Goal: Transaction & Acquisition: Purchase product/service

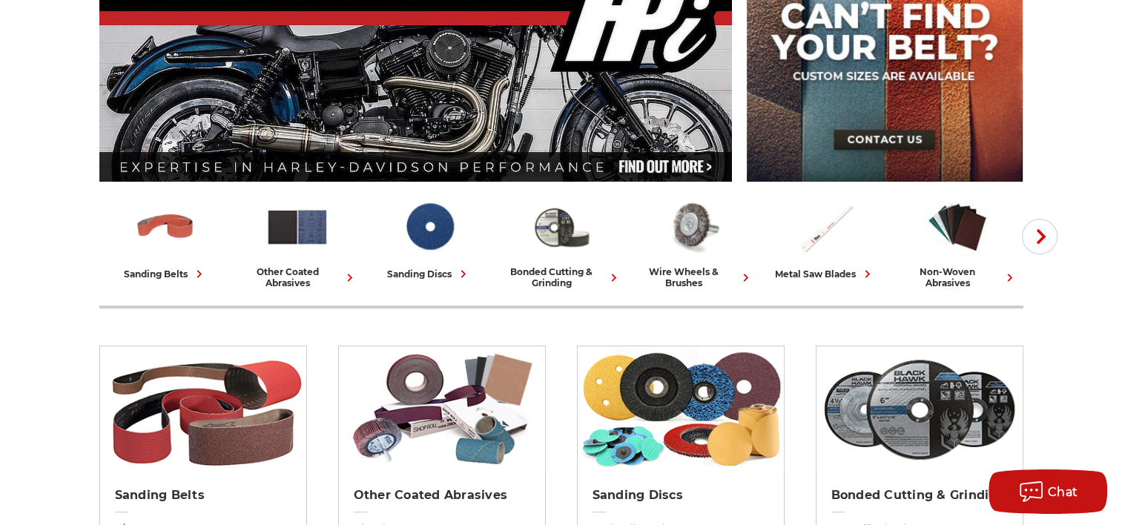
scroll to position [297, 0]
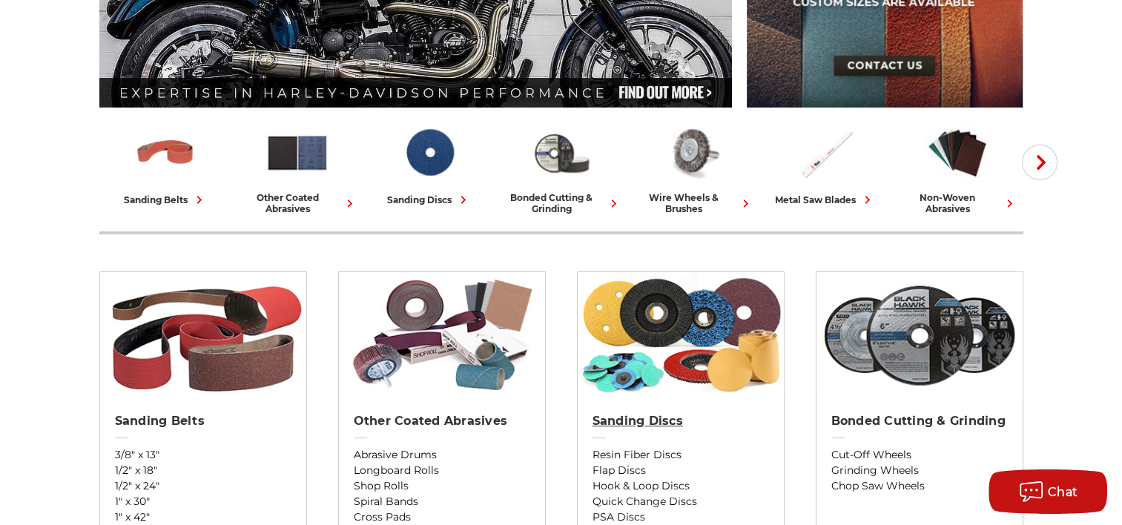
click at [640, 419] on h2 "Sanding Discs" at bounding box center [680, 421] width 176 height 15
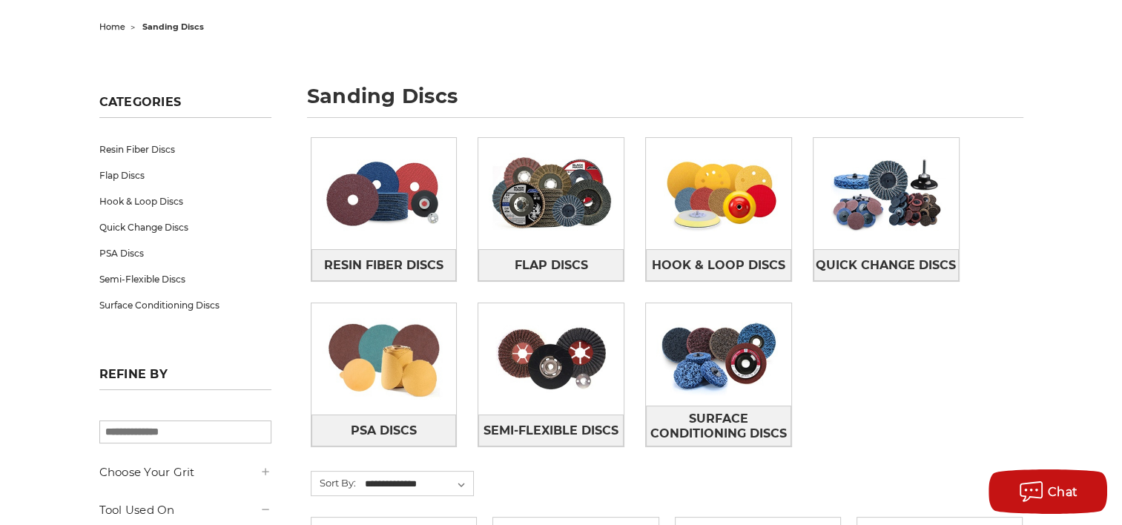
scroll to position [148, 0]
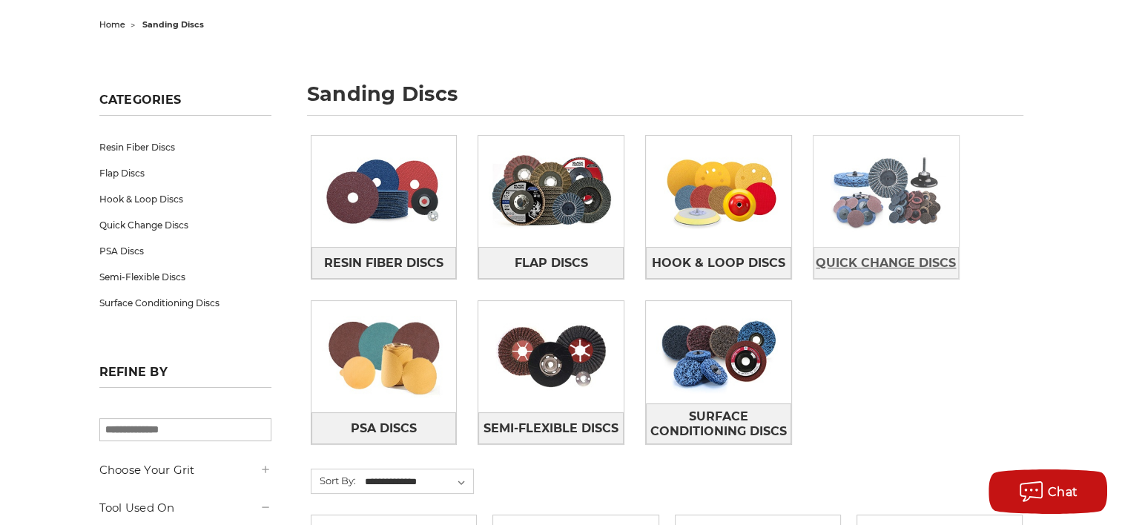
click at [895, 258] on span "Quick Change Discs" at bounding box center [885, 263] width 140 height 25
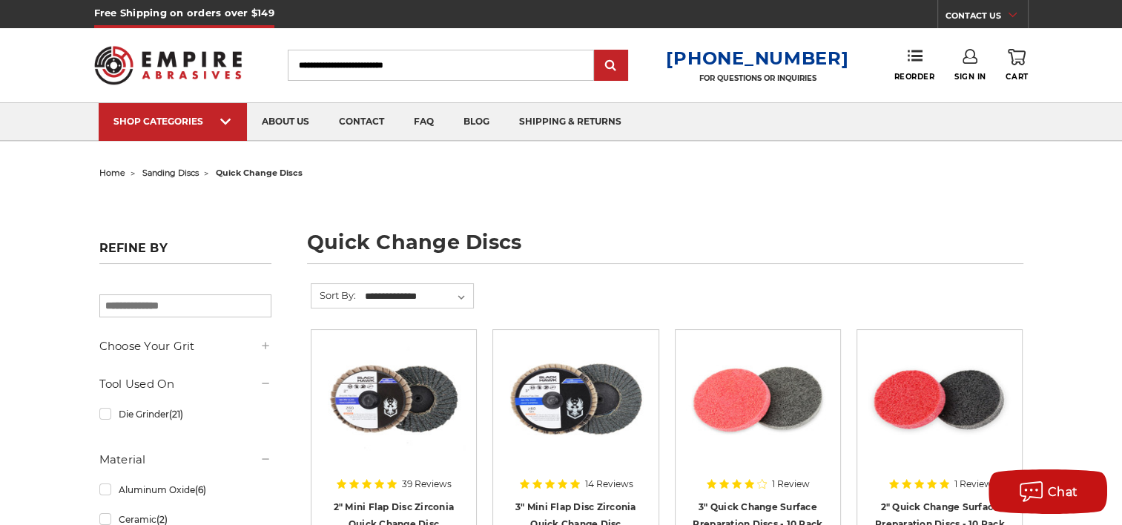
click at [187, 171] on span "sanding discs" at bounding box center [170, 173] width 56 height 10
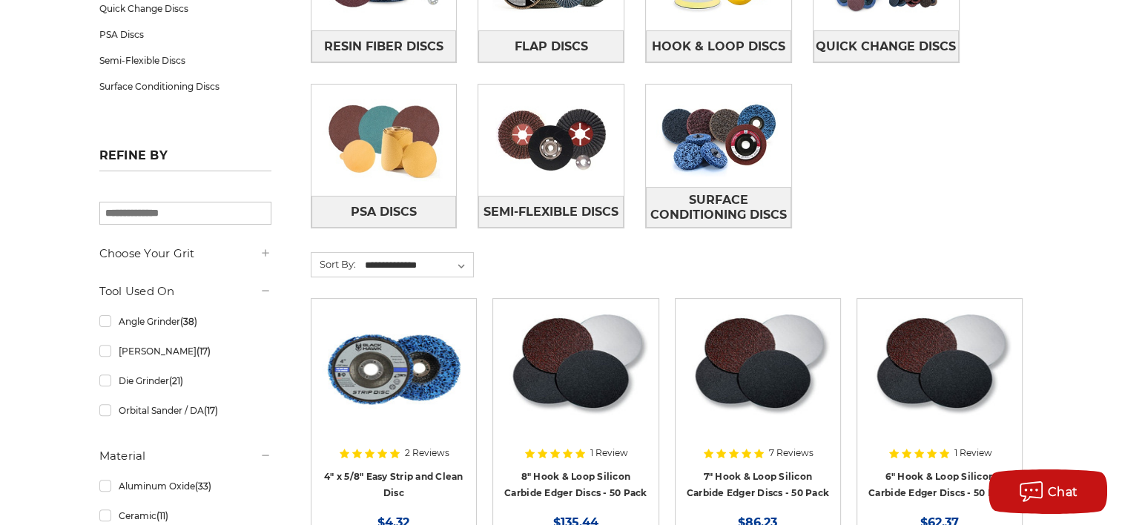
scroll to position [371, 0]
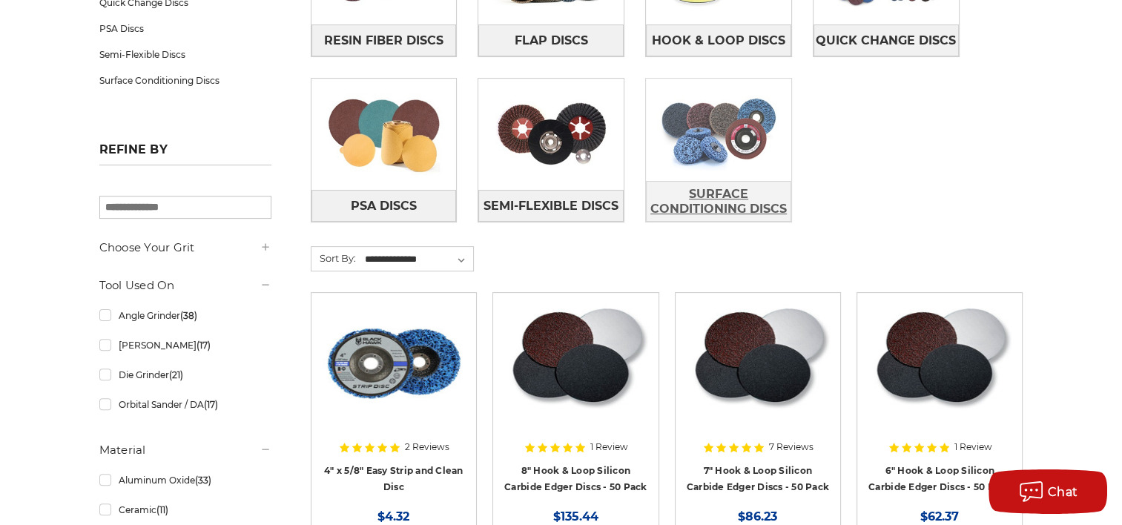
click at [734, 190] on span "Surface Conditioning Discs" at bounding box center [718, 202] width 144 height 40
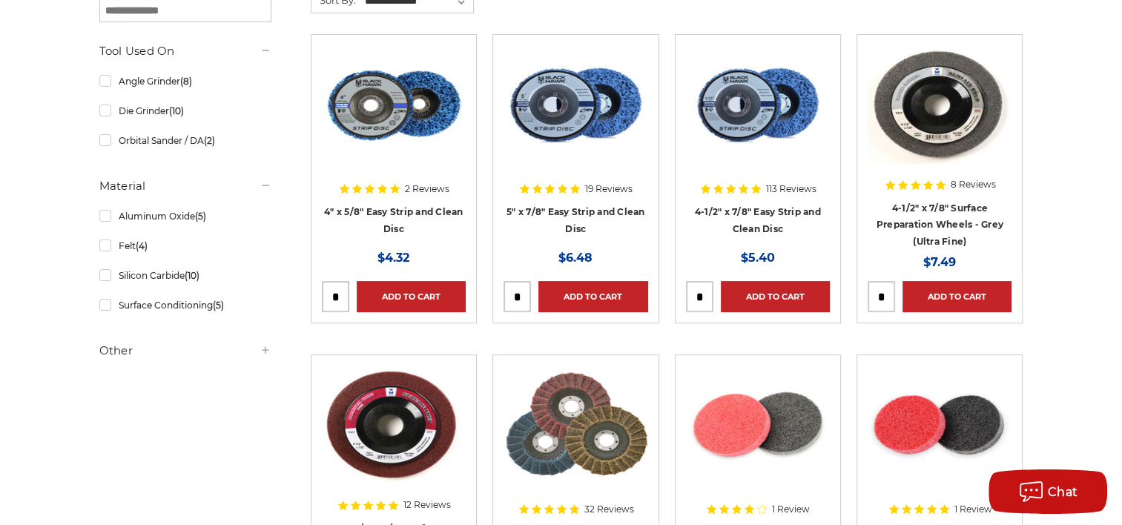
scroll to position [297, 0]
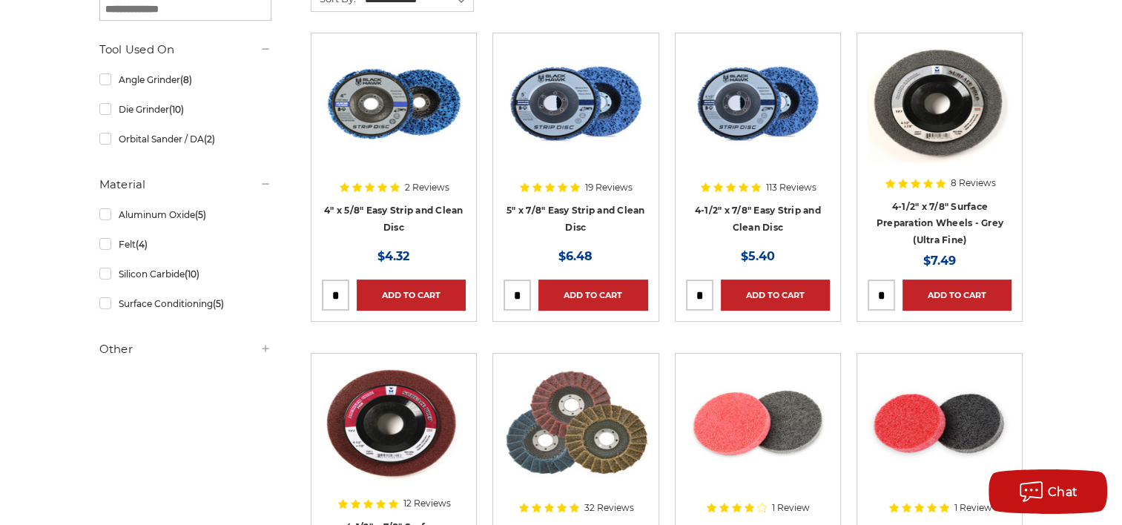
click at [935, 213] on div at bounding box center [939, 139] width 144 height 190
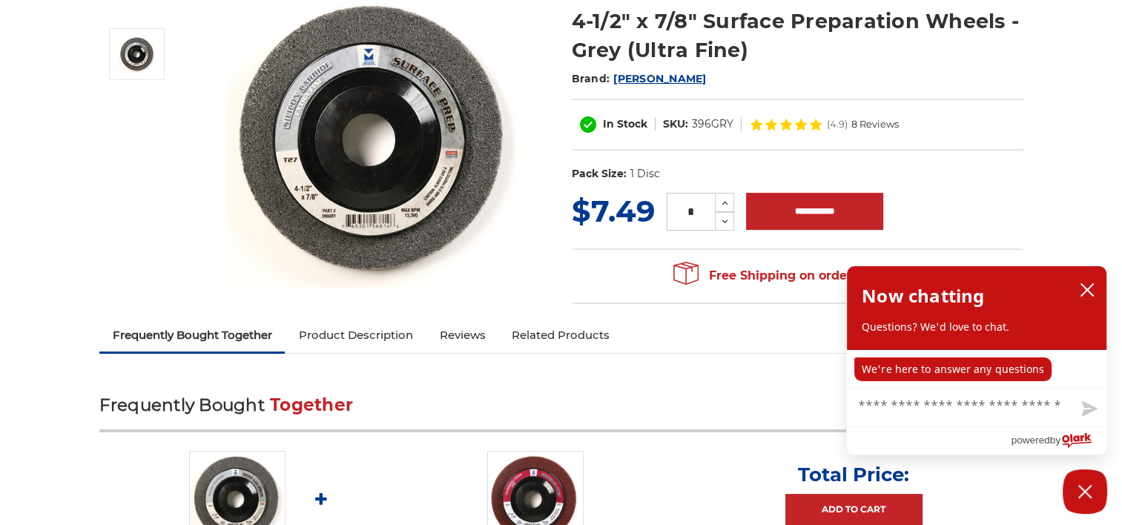
scroll to position [222, 0]
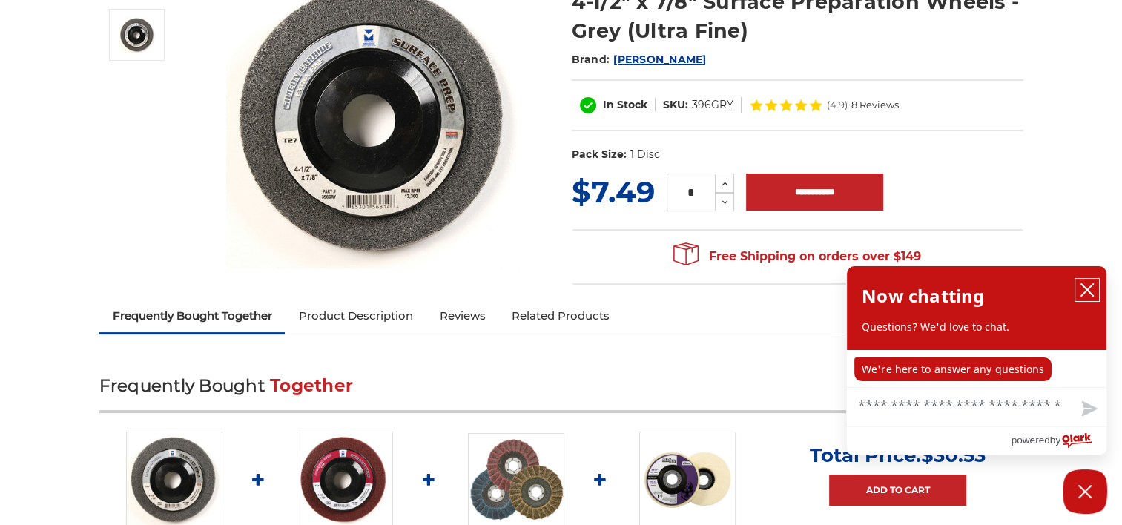
click at [1083, 293] on icon "close chatbox" at bounding box center [1087, 290] width 12 height 12
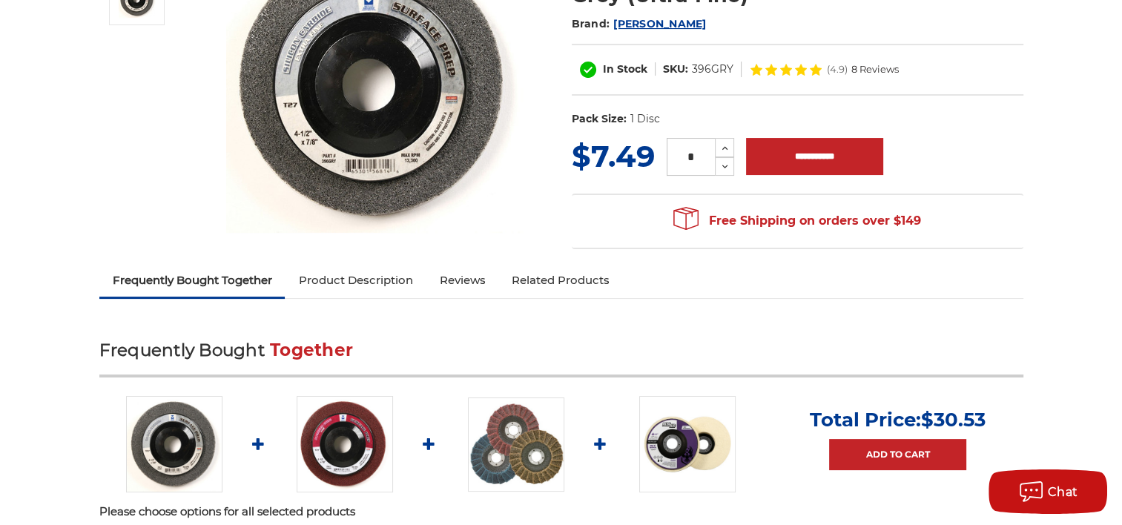
scroll to position [297, 0]
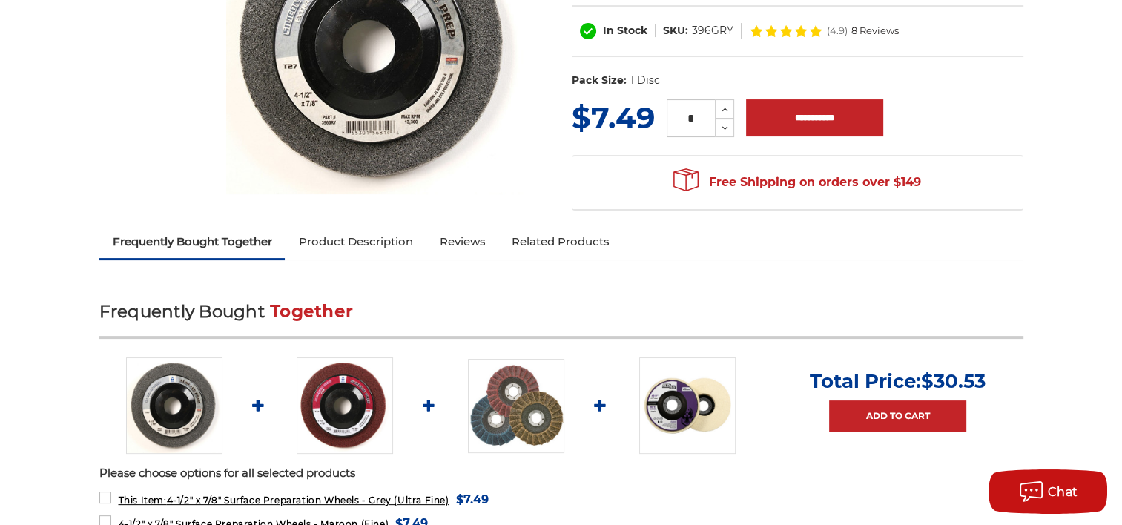
click at [334, 245] on link "Product Description" at bounding box center [355, 241] width 141 height 33
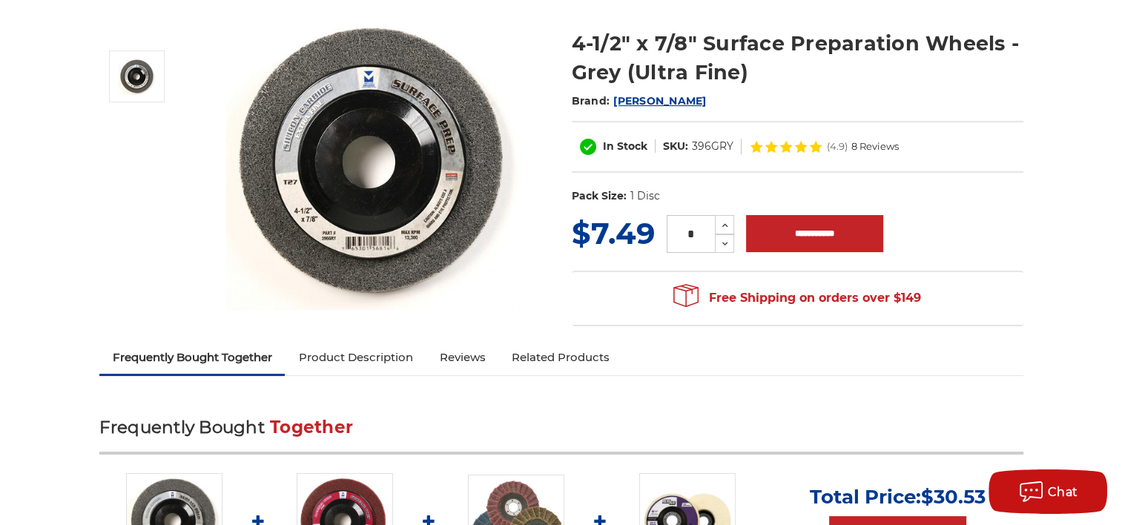
scroll to position [157, 0]
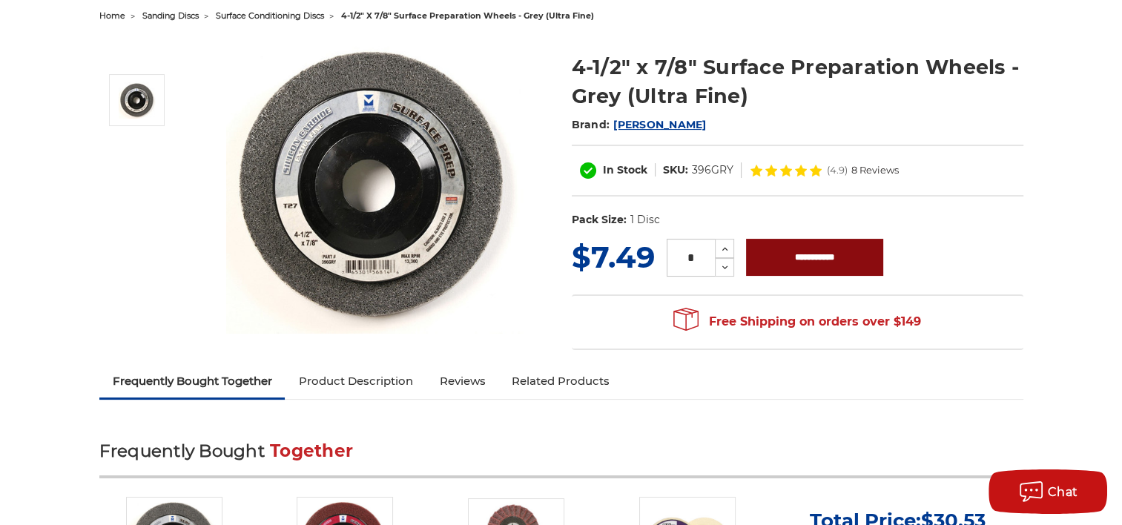
click at [824, 256] on input "**********" at bounding box center [814, 257] width 137 height 37
type input "**********"
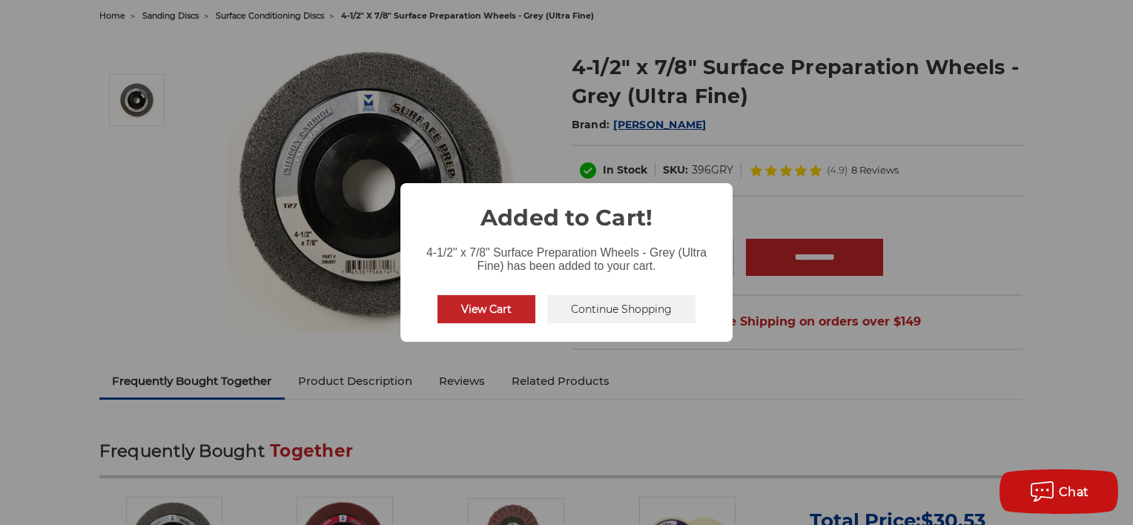
click at [617, 305] on button "Continue Shopping" at bounding box center [621, 309] width 148 height 28
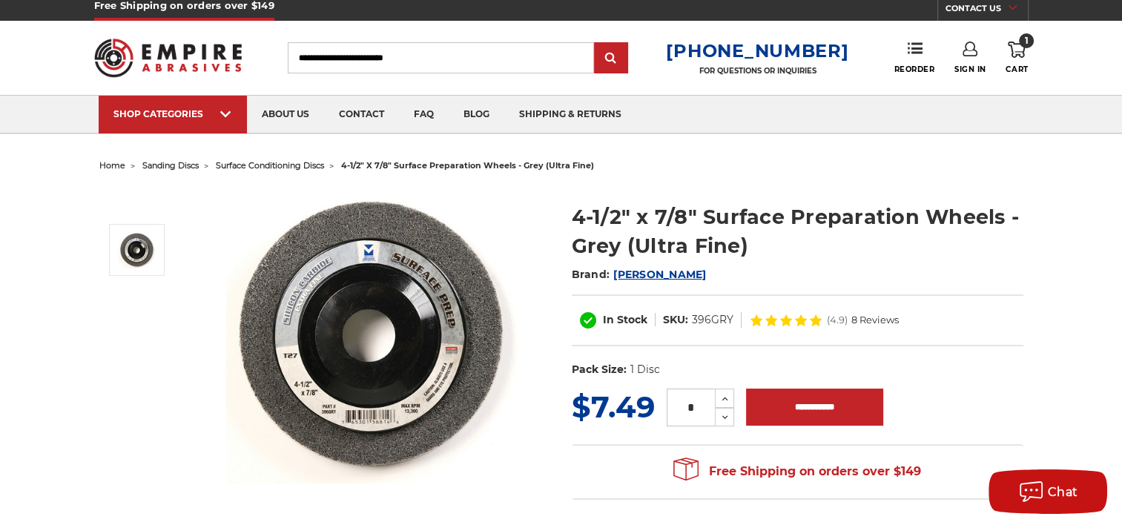
scroll to position [0, 0]
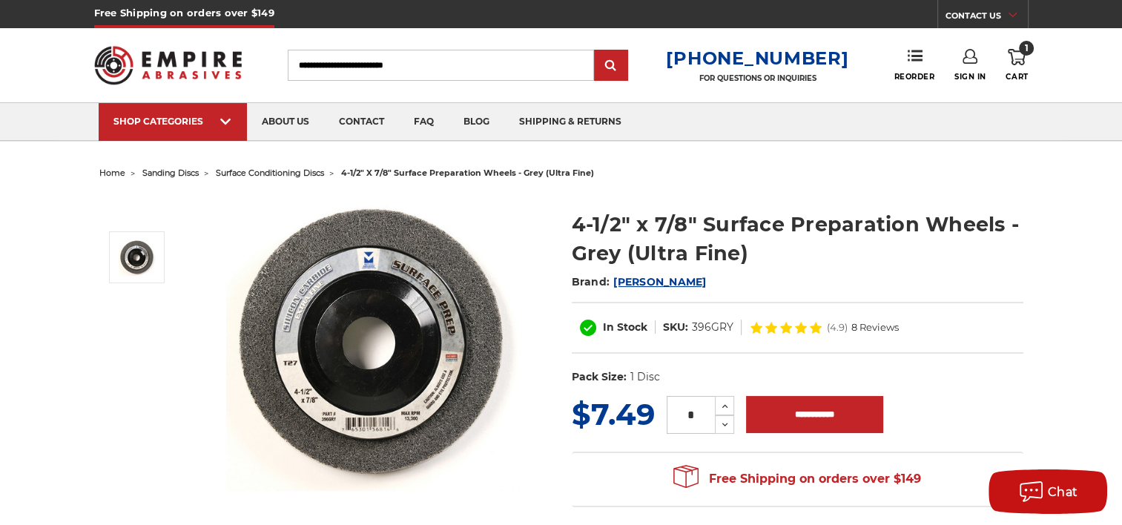
click at [281, 170] on span "surface conditioning discs" at bounding box center [270, 173] width 108 height 10
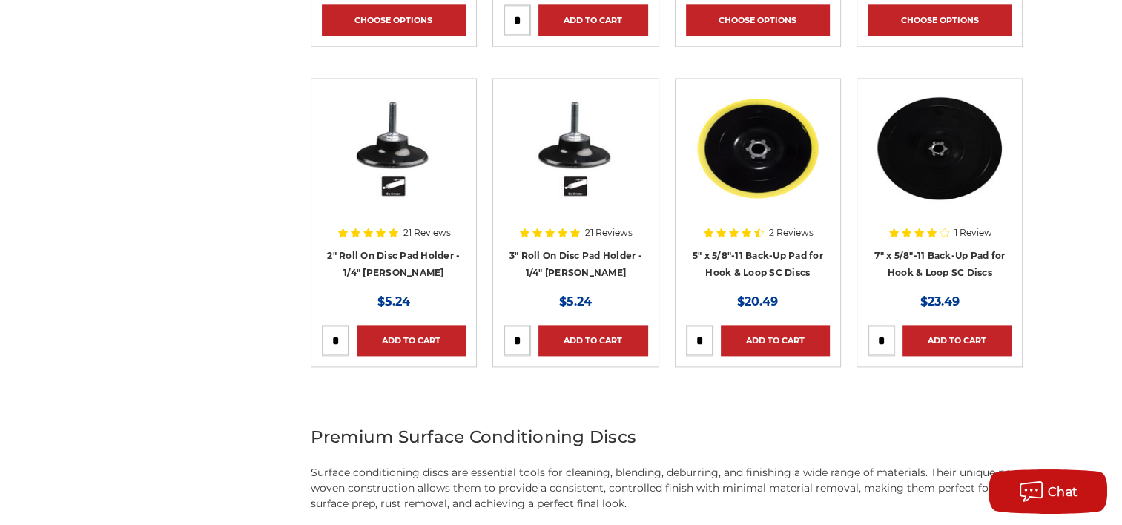
scroll to position [1853, 0]
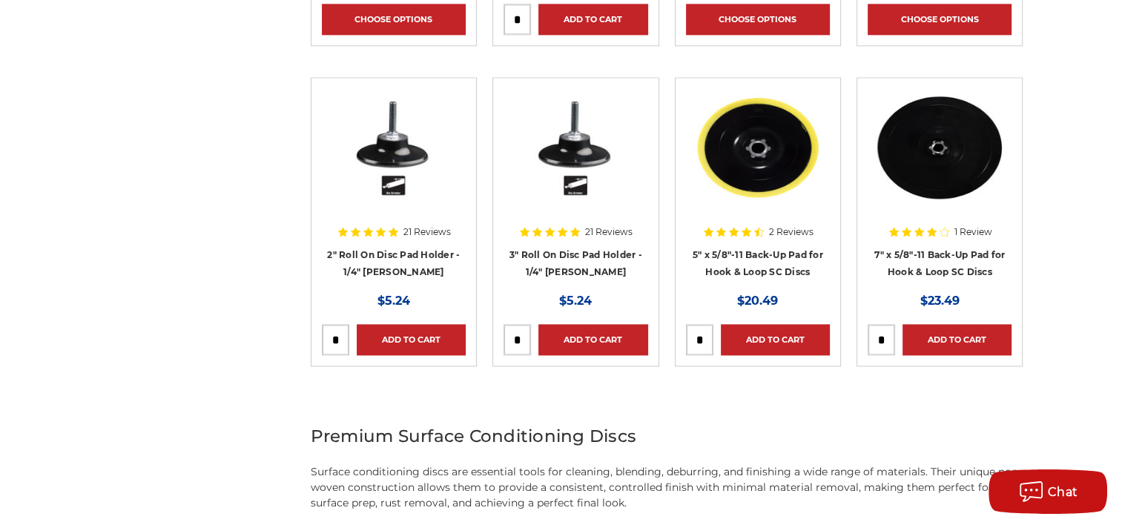
click at [554, 251] on div at bounding box center [575, 183] width 144 height 190
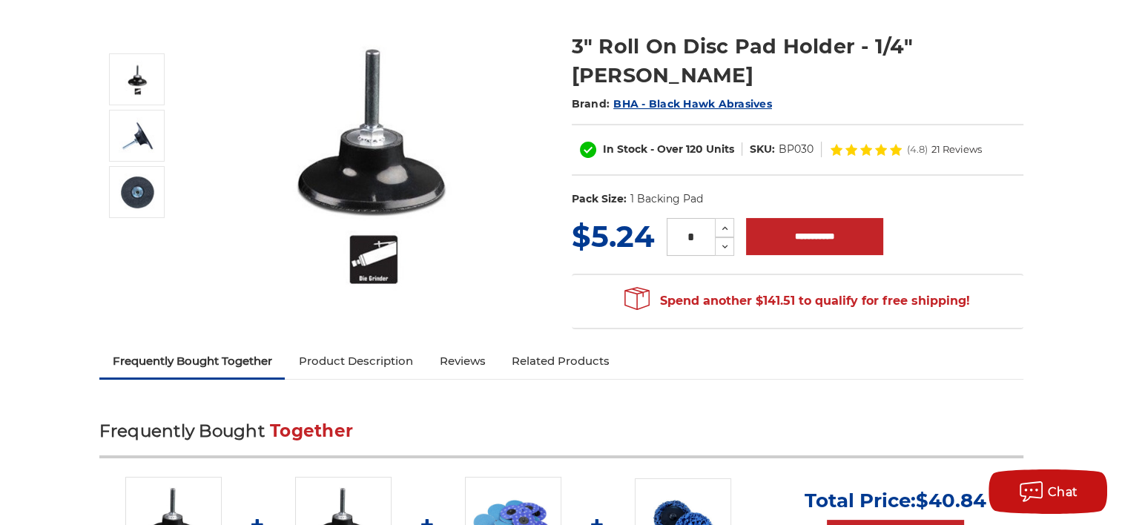
scroll to position [445, 0]
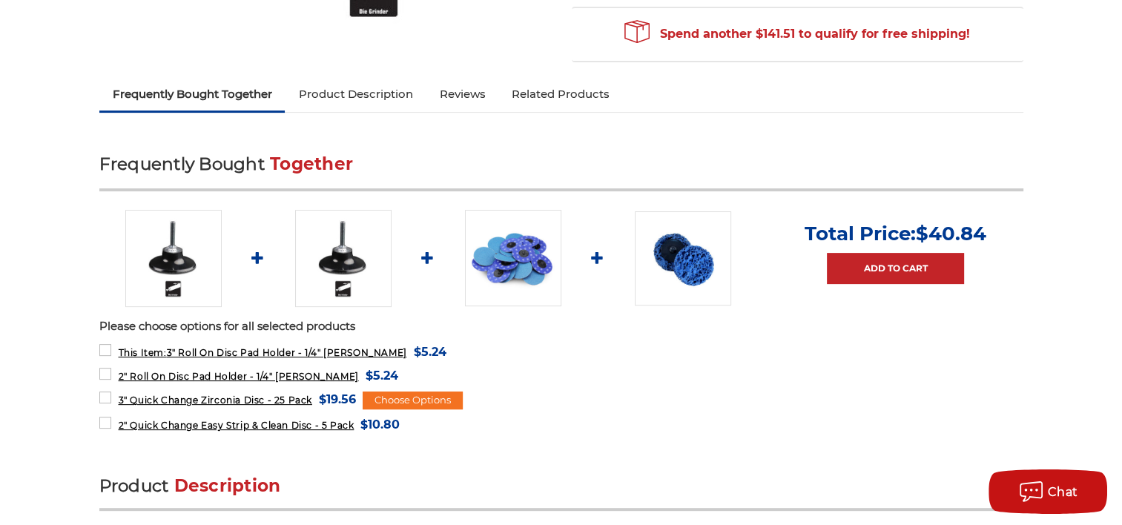
click at [354, 98] on link "Product Description" at bounding box center [355, 94] width 141 height 33
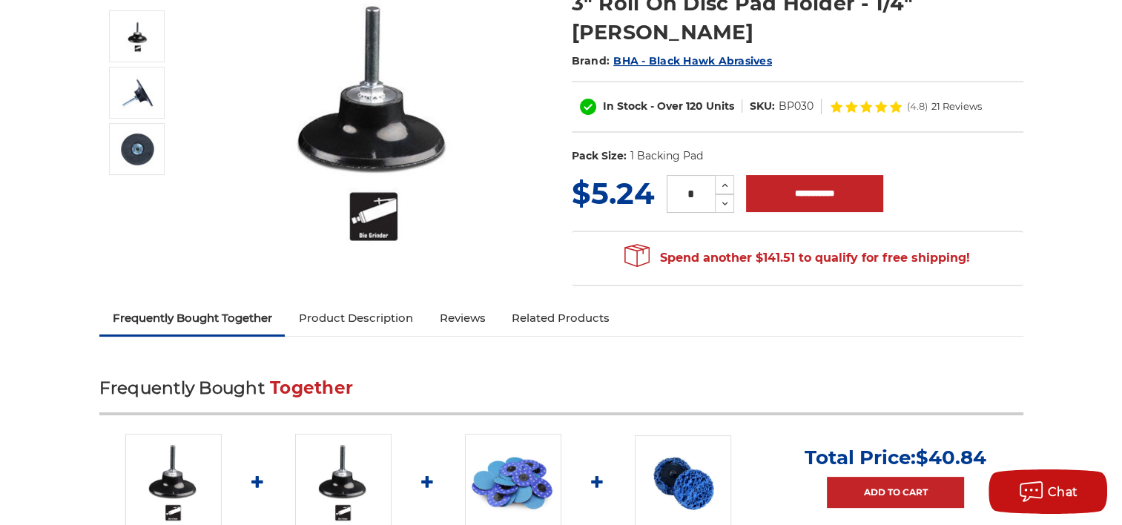
scroll to position [10, 0]
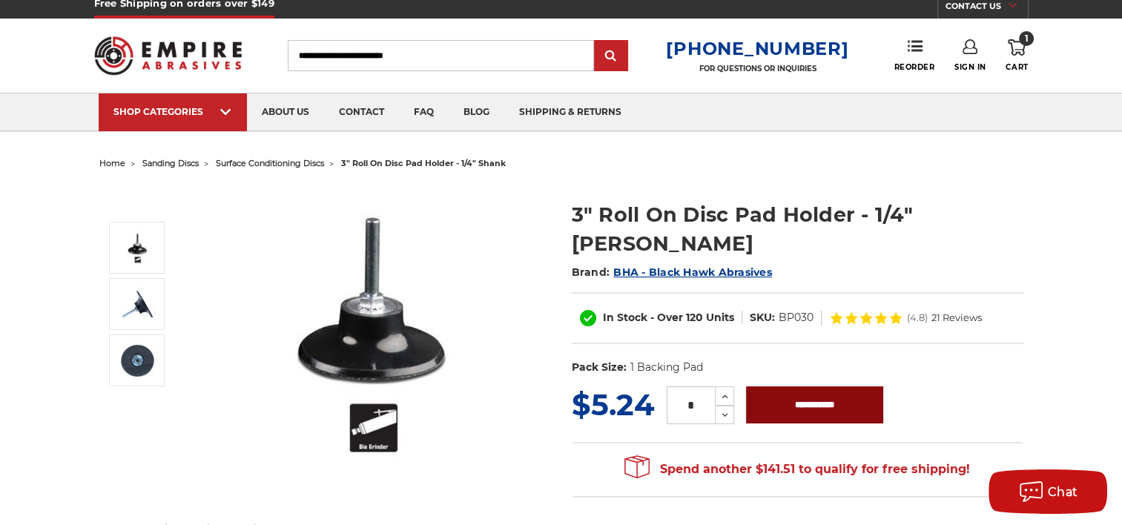
click at [829, 386] on input "**********" at bounding box center [814, 404] width 137 height 37
type input "**********"
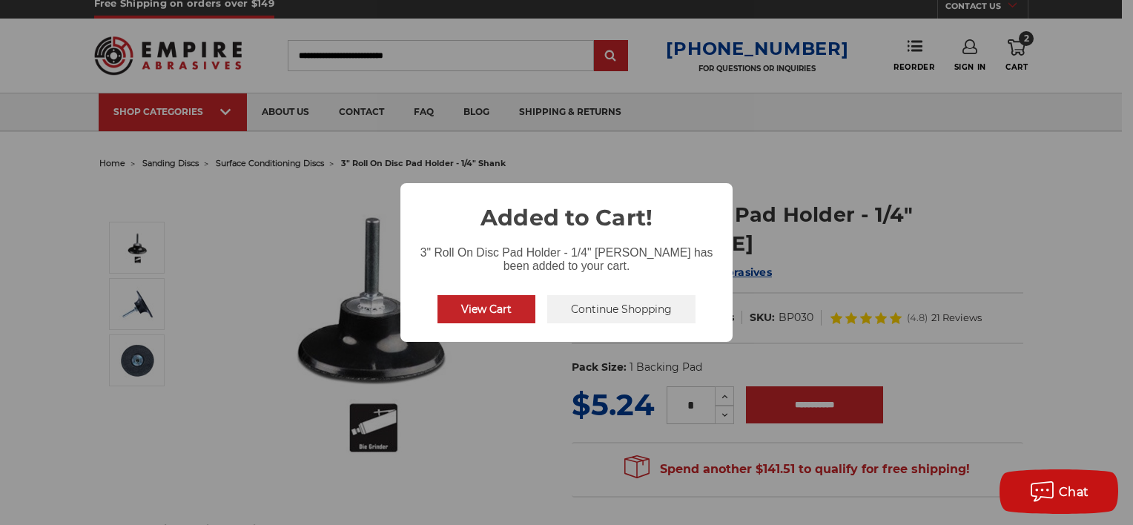
click at [611, 305] on button "Continue Shopping" at bounding box center [621, 309] width 148 height 28
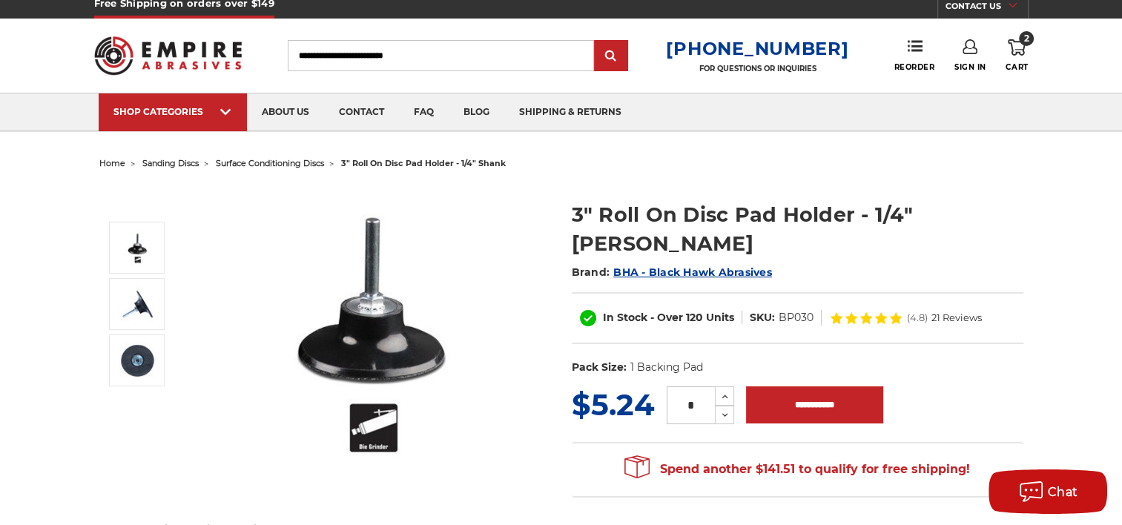
click at [271, 163] on span "surface conditioning discs" at bounding box center [270, 163] width 108 height 10
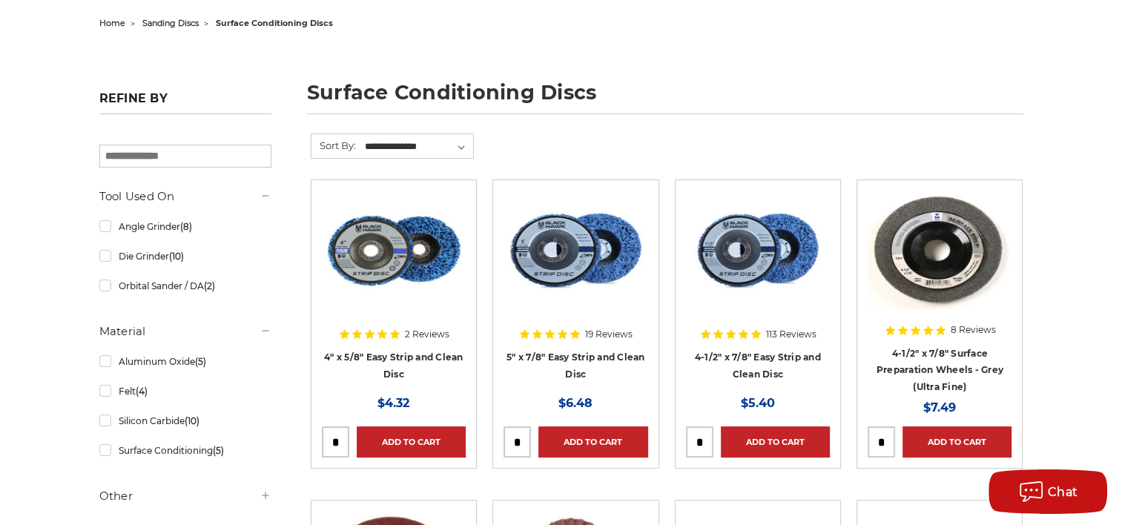
scroll to position [148, 0]
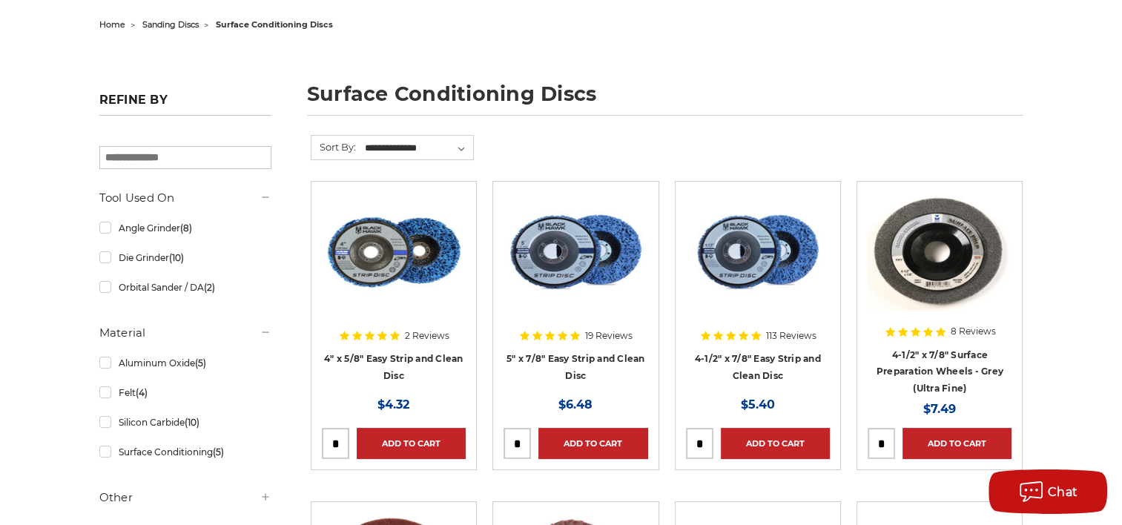
click at [759, 365] on div at bounding box center [758, 287] width 144 height 190
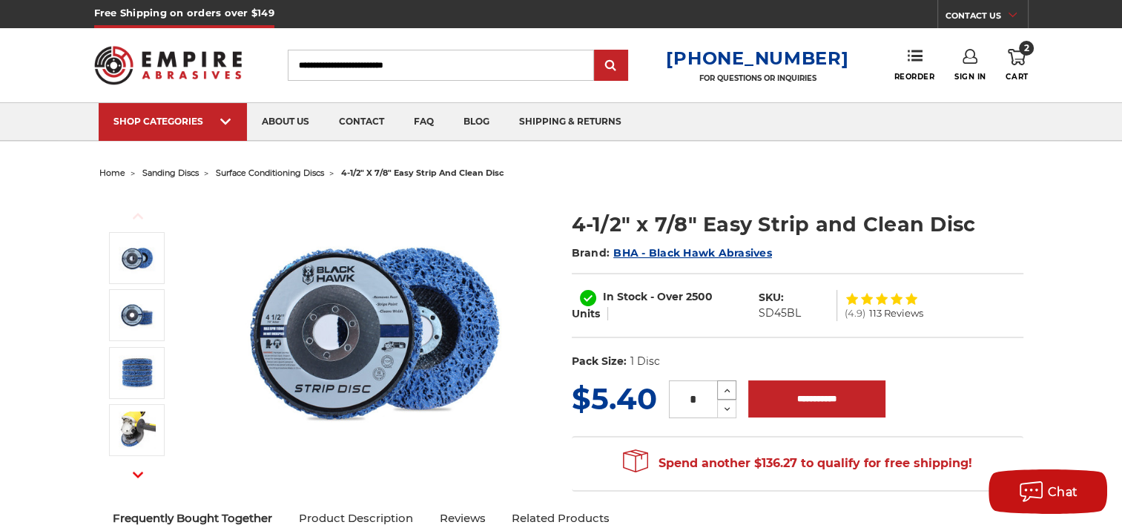
click at [724, 388] on icon at bounding box center [726, 390] width 11 height 13
type input "*"
click at [816, 400] on input "**********" at bounding box center [816, 398] width 137 height 37
type input "**********"
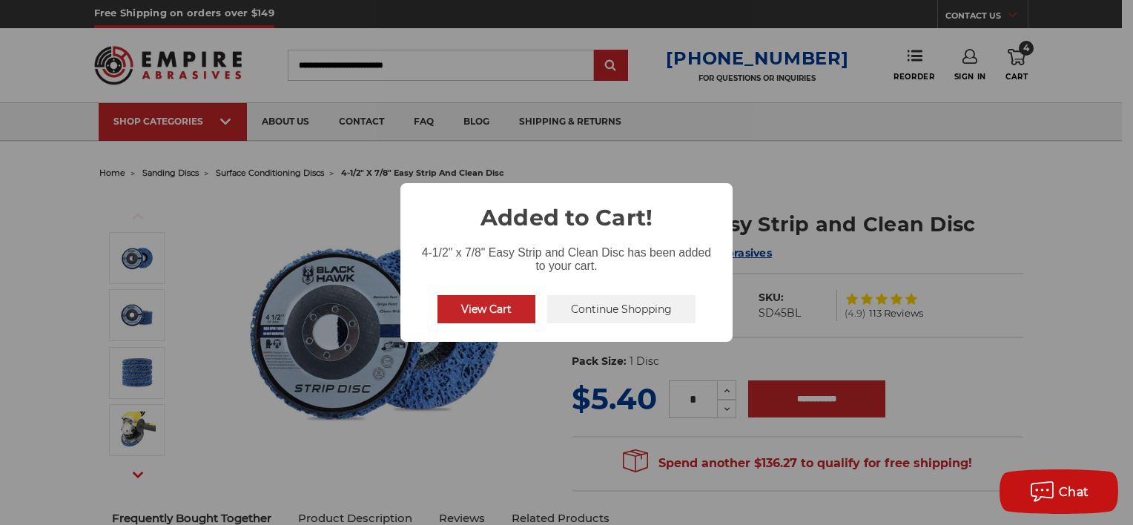
click at [619, 311] on button "Continue Shopping" at bounding box center [621, 309] width 148 height 28
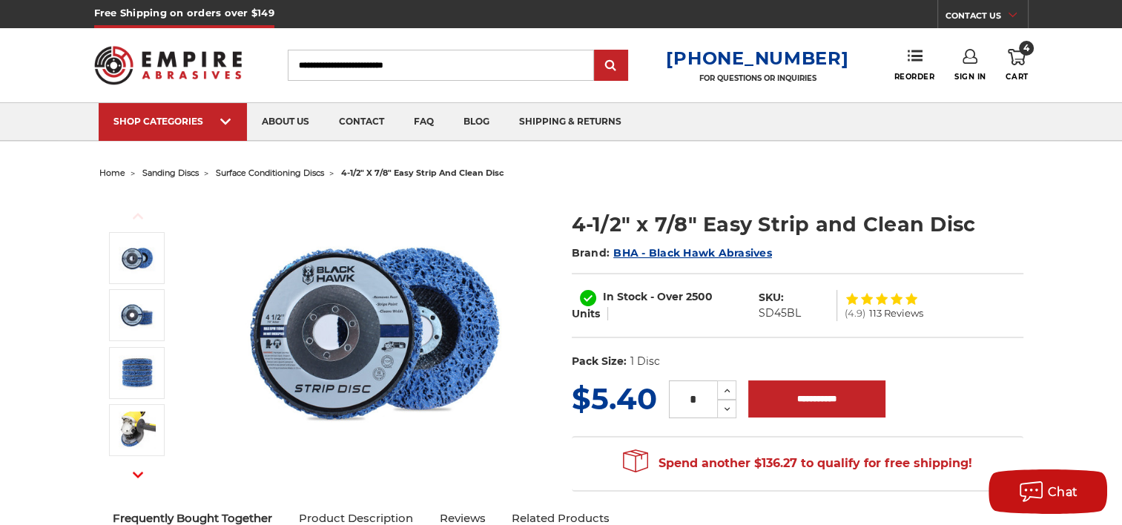
click at [114, 170] on span "home" at bounding box center [112, 173] width 26 height 10
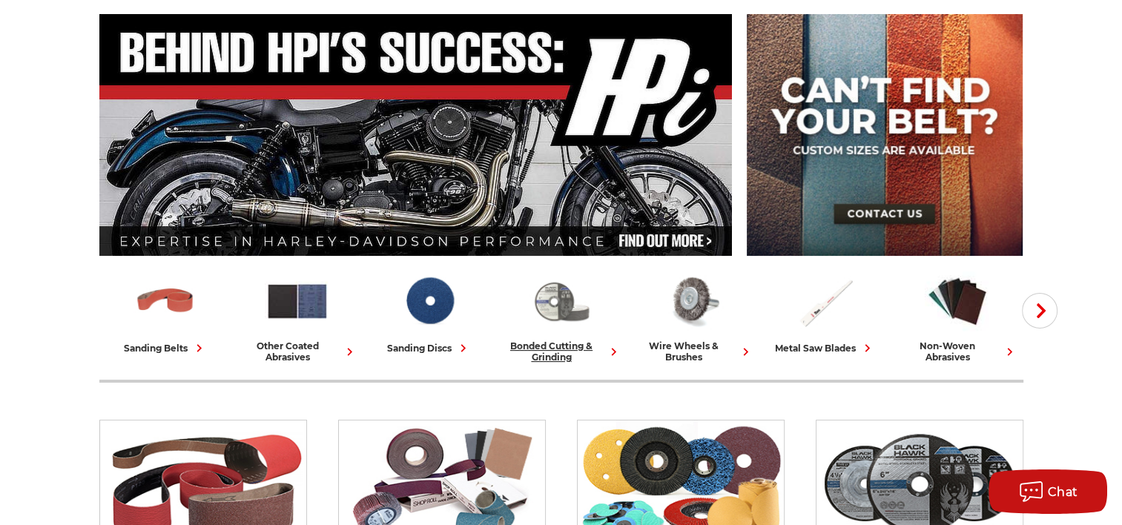
click at [546, 310] on img at bounding box center [561, 301] width 65 height 64
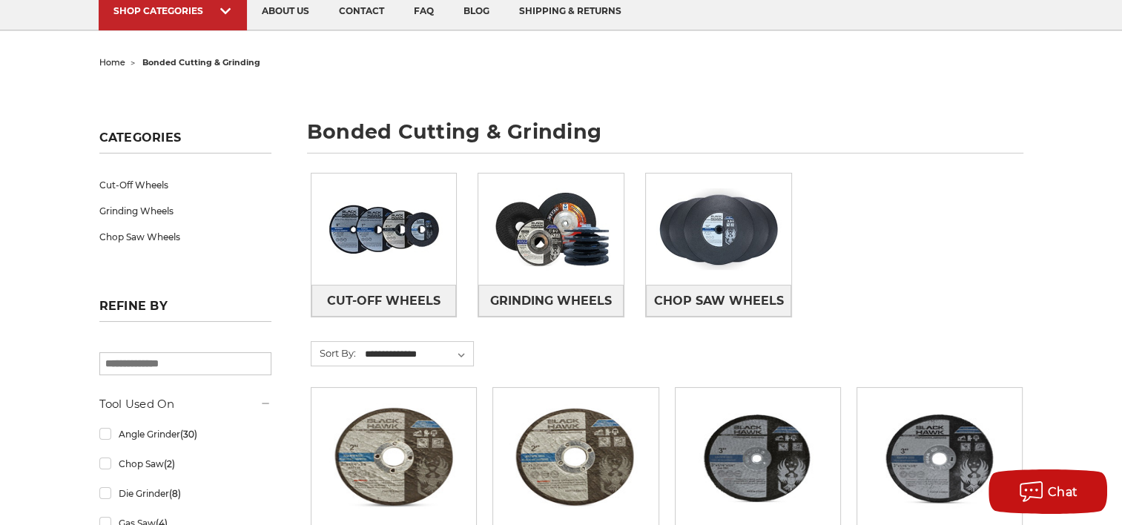
scroll to position [148, 0]
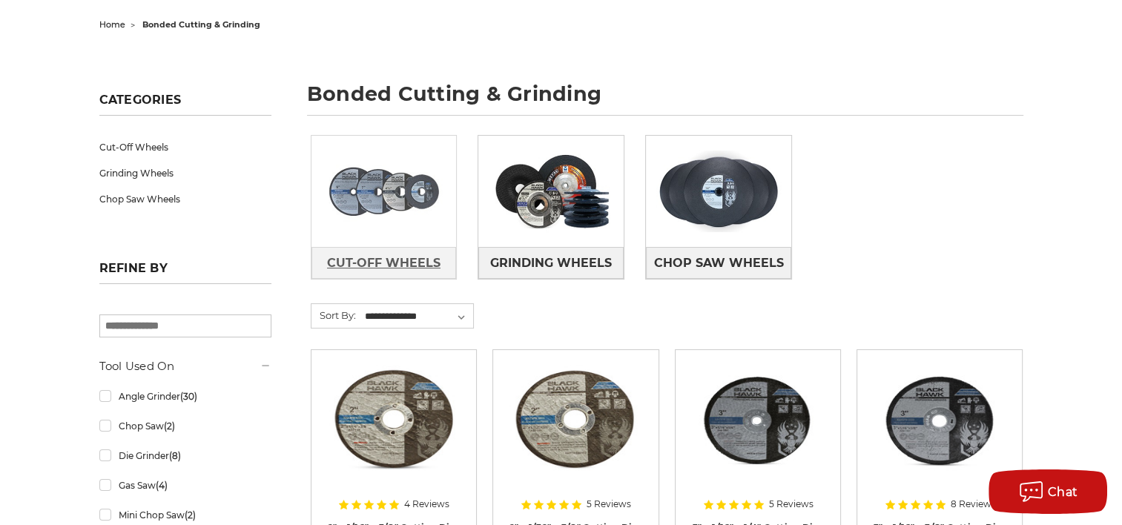
click at [380, 259] on span "Cut-Off Wheels" at bounding box center [383, 263] width 113 height 25
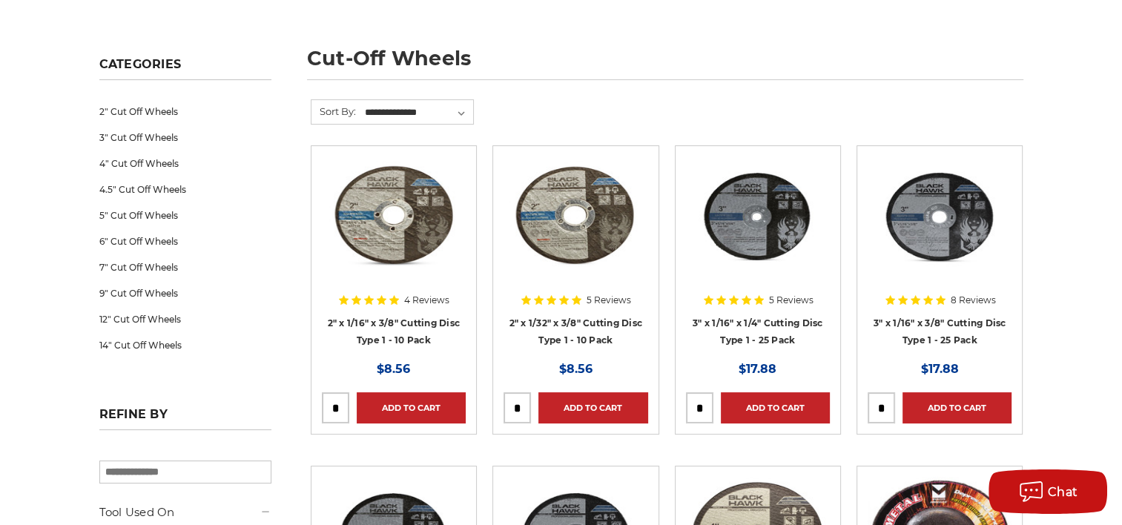
scroll to position [222, 0]
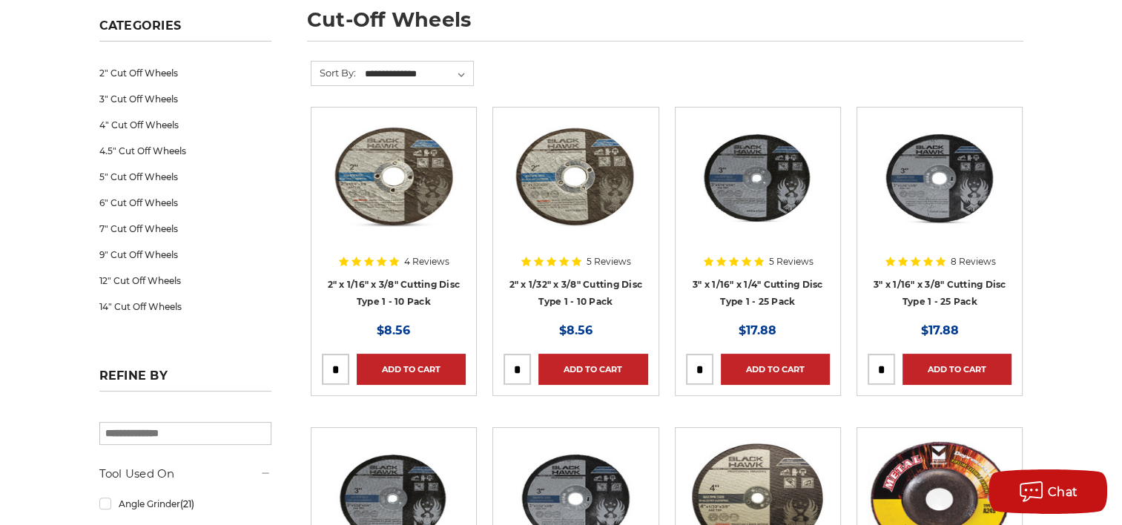
click at [557, 279] on div at bounding box center [575, 213] width 144 height 190
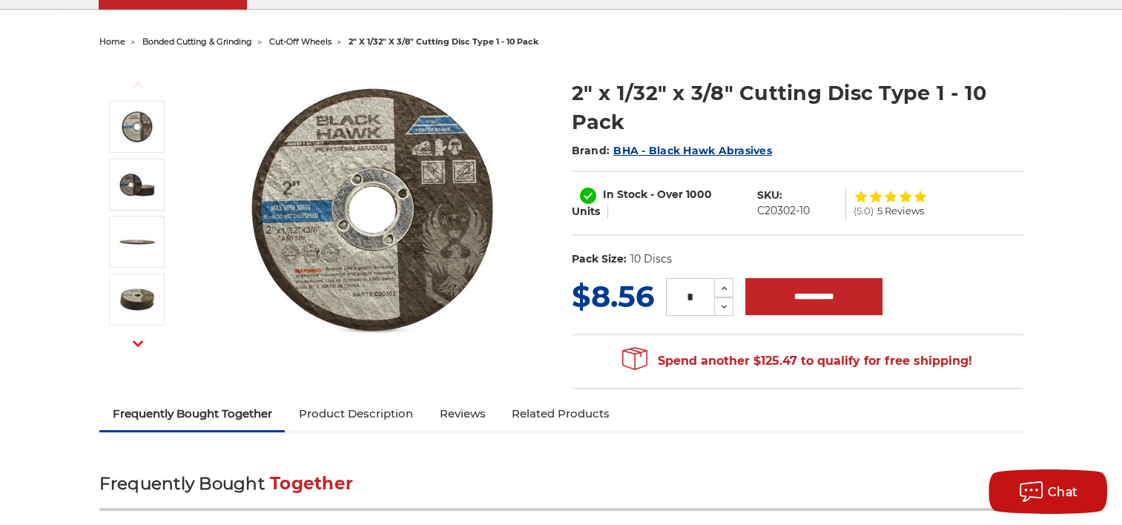
scroll to position [148, 0]
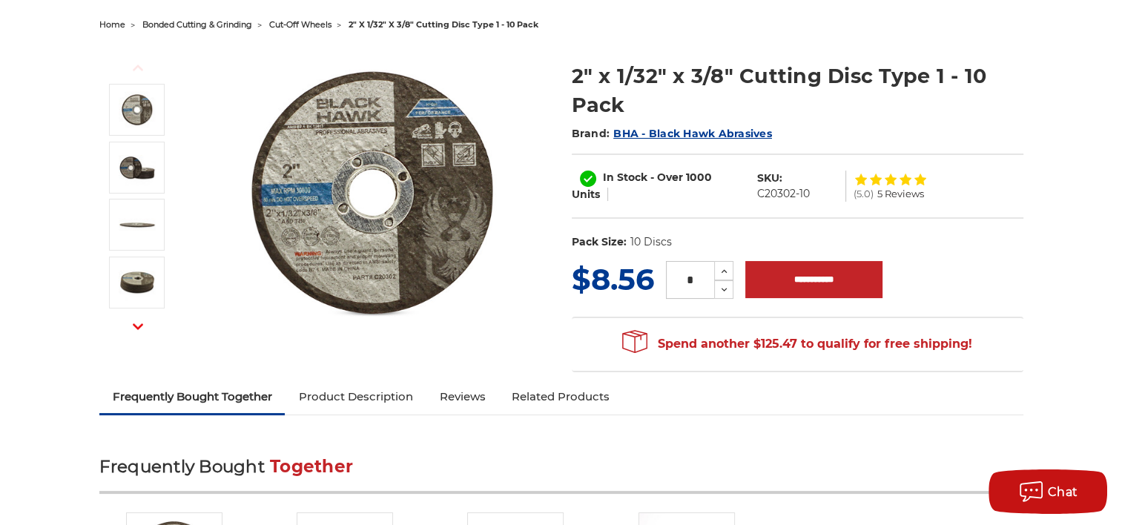
click at [136, 326] on use "button" at bounding box center [138, 326] width 10 height 6
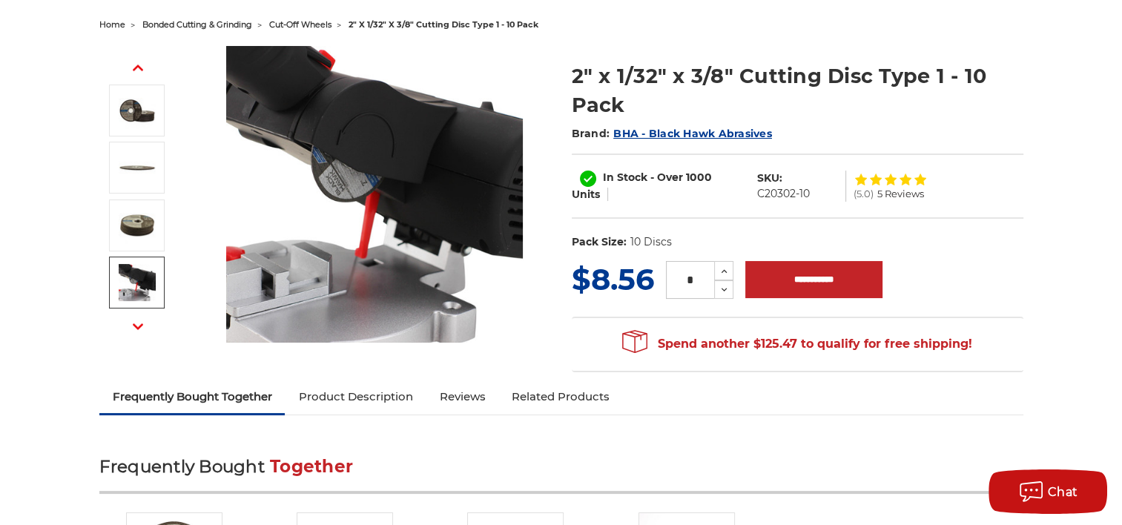
click at [140, 285] on img at bounding box center [137, 282] width 37 height 37
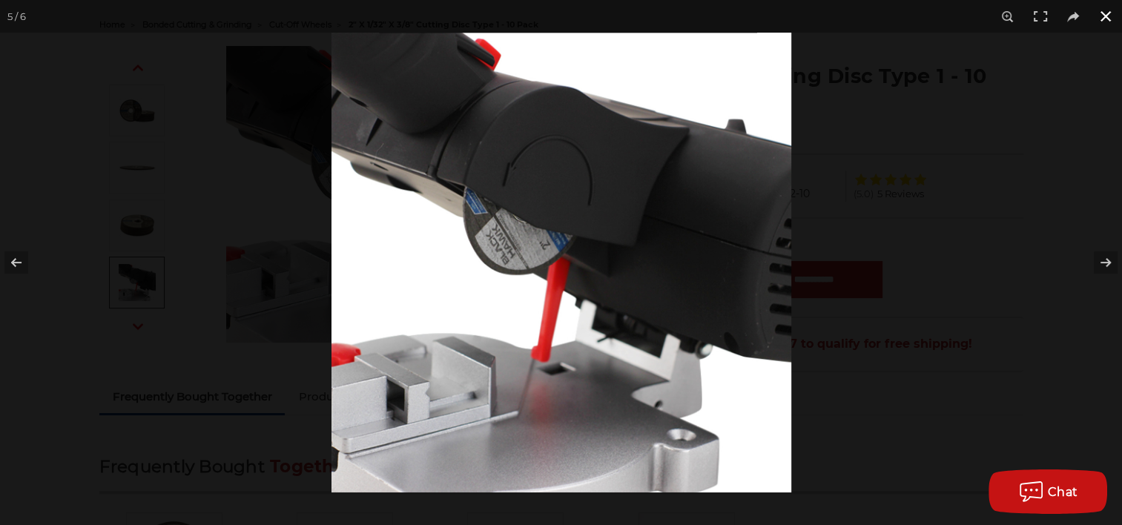
click at [1097, 12] on button at bounding box center [1105, 16] width 33 height 33
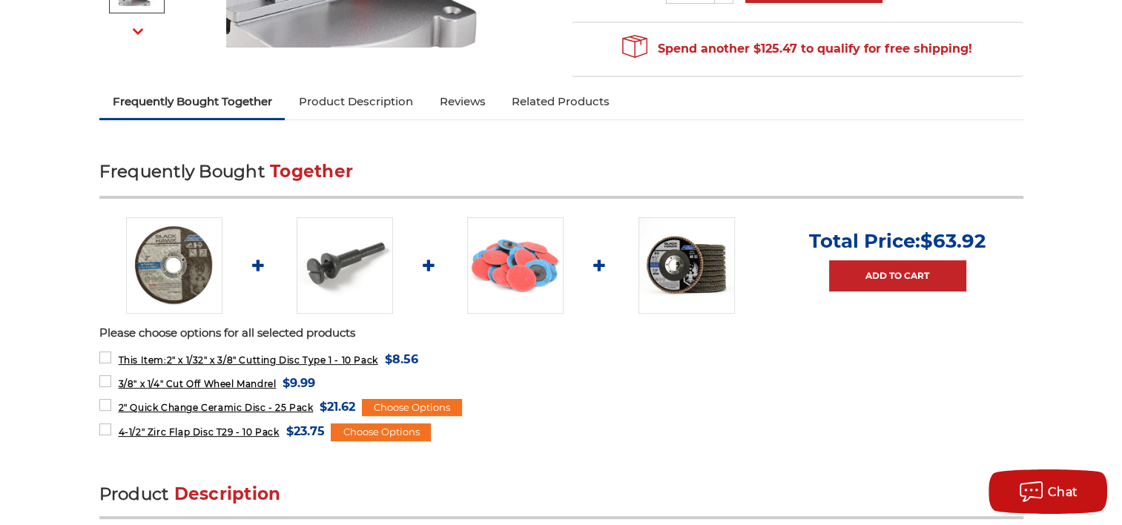
scroll to position [445, 0]
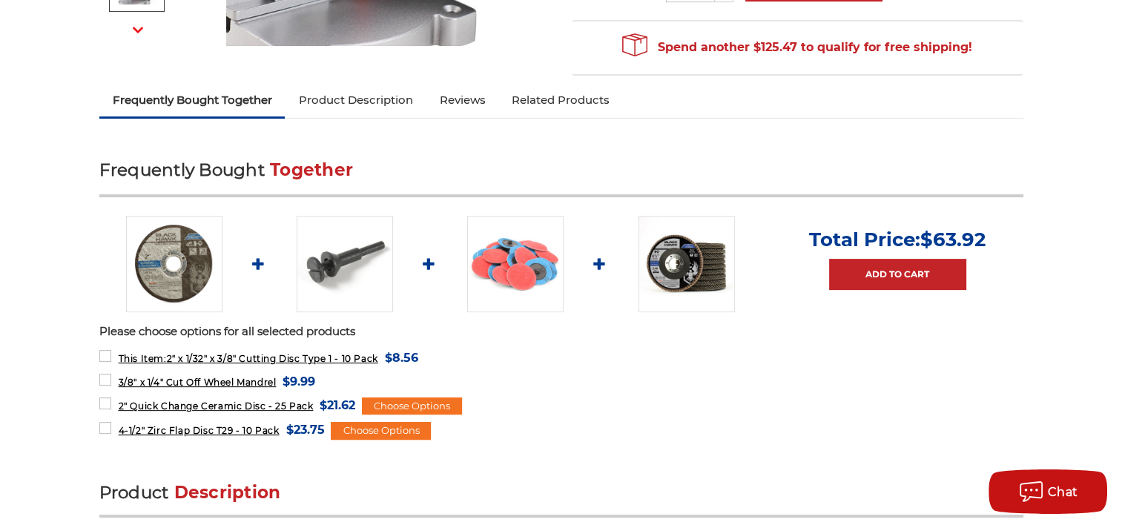
click at [330, 252] on img at bounding box center [345, 264] width 96 height 96
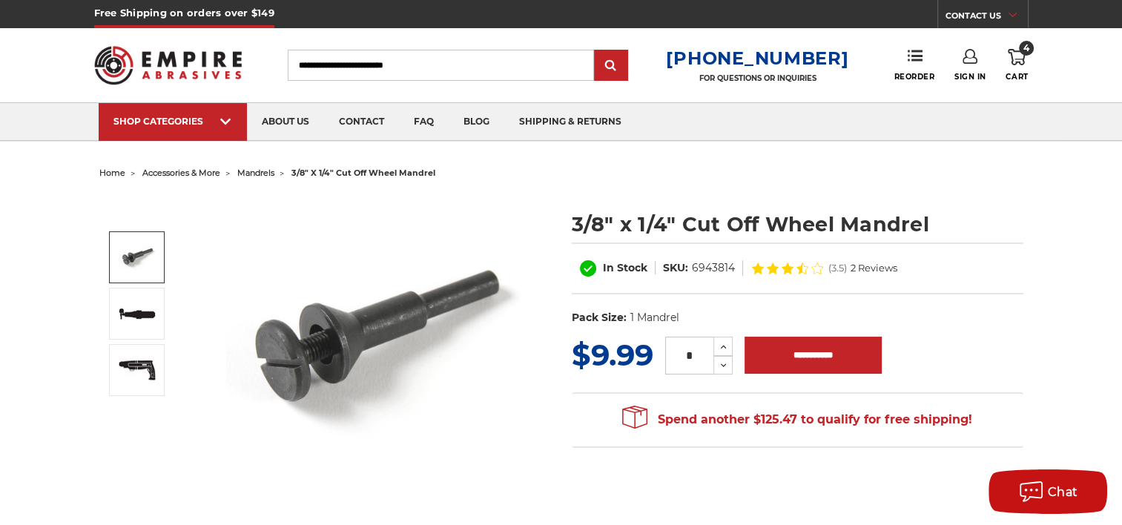
click at [259, 171] on span "mandrels" at bounding box center [255, 173] width 37 height 10
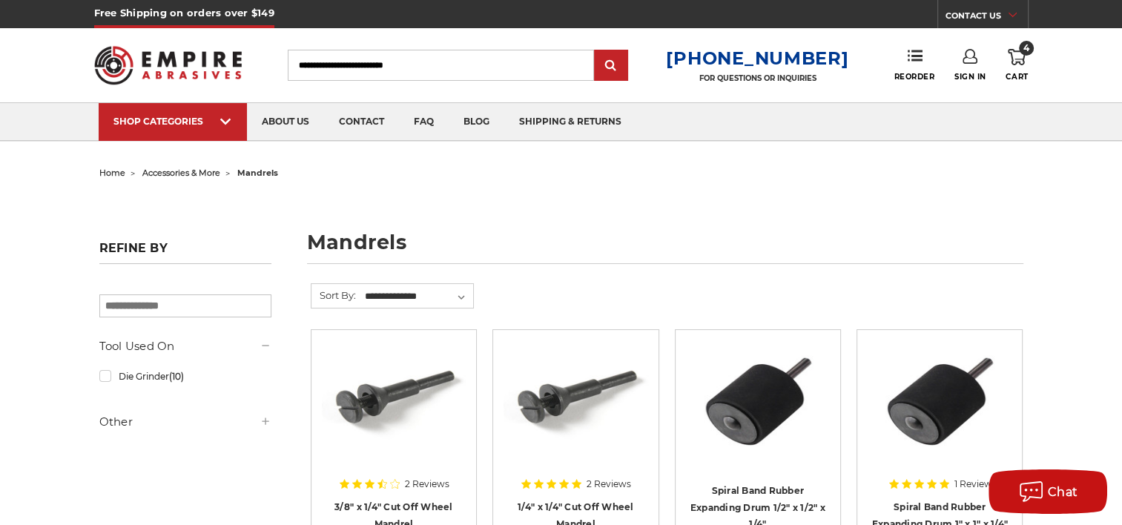
click at [110, 172] on span "home" at bounding box center [112, 173] width 26 height 10
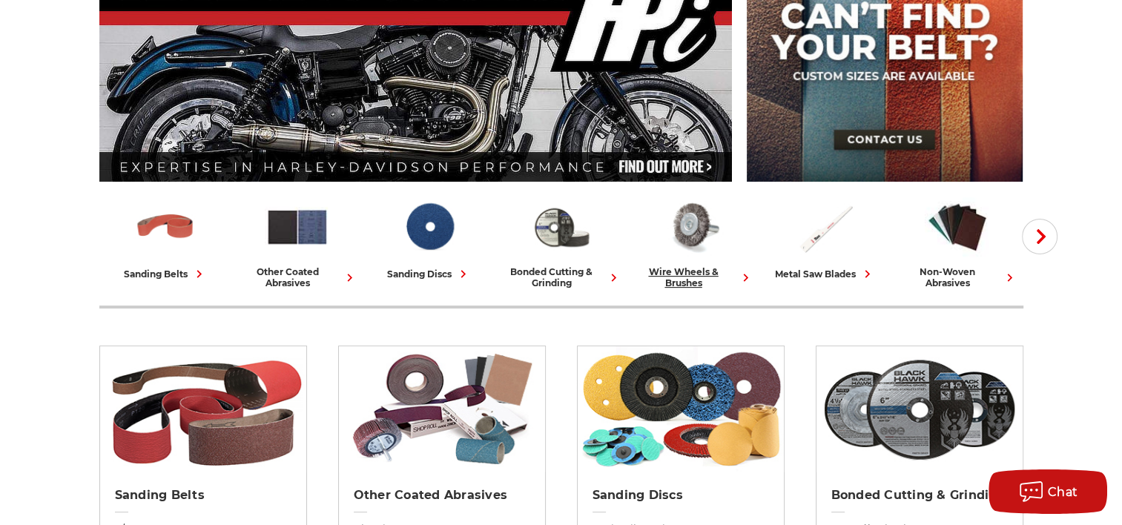
click at [689, 273] on div "wire wheels & brushes" at bounding box center [693, 277] width 120 height 22
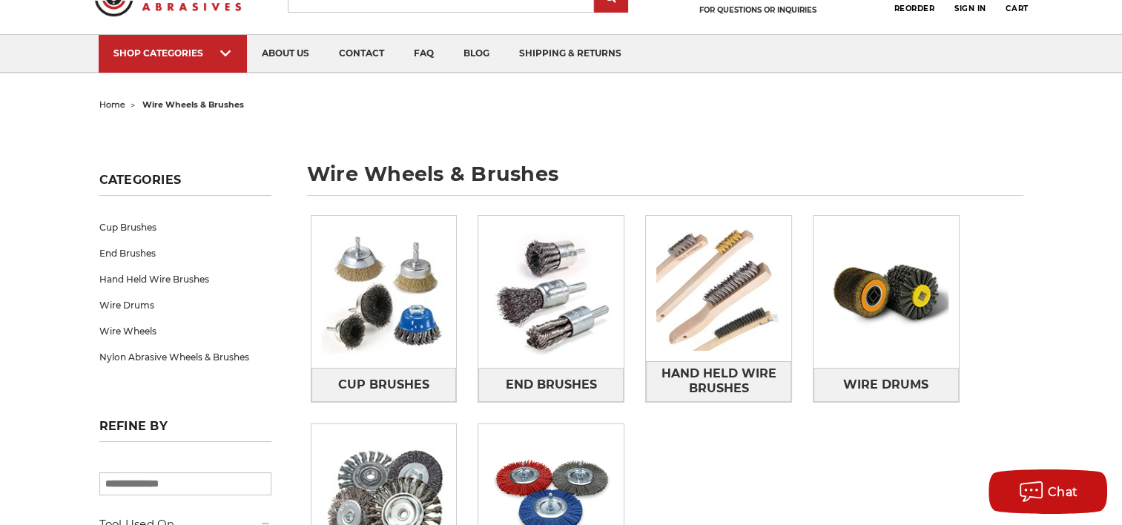
scroll to position [74, 0]
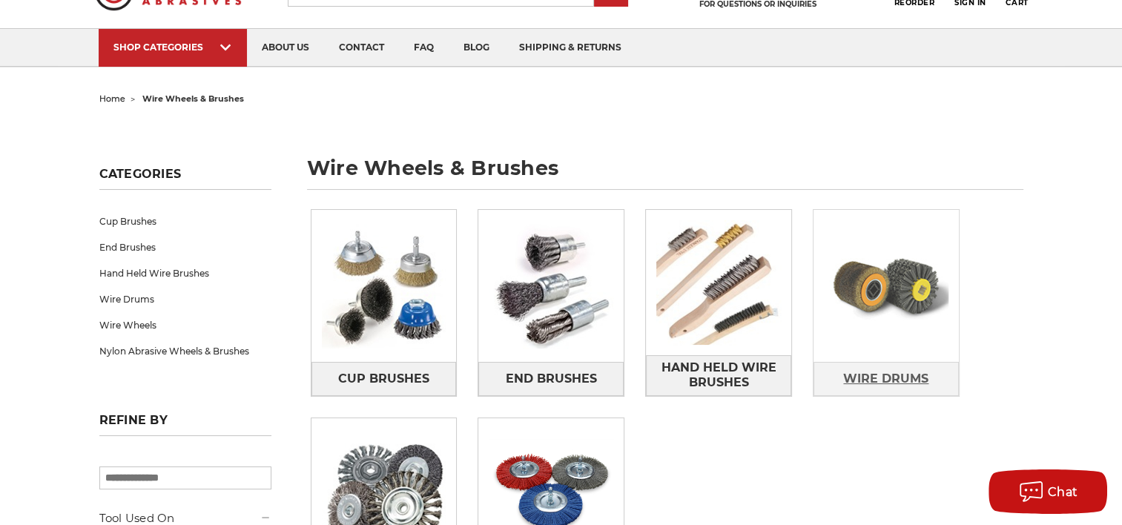
click at [892, 379] on span "Wire Drums" at bounding box center [885, 378] width 85 height 25
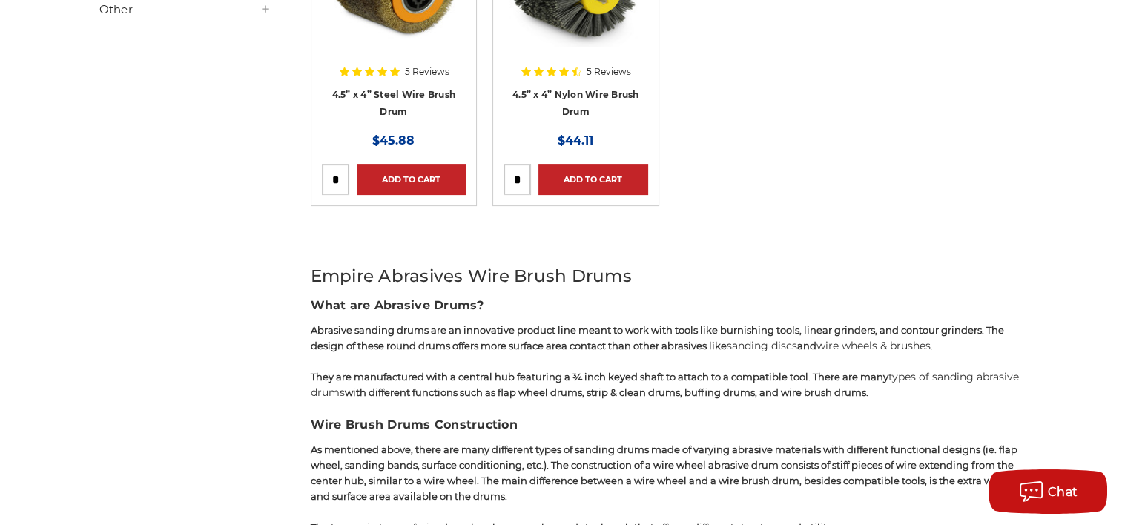
scroll to position [165, 0]
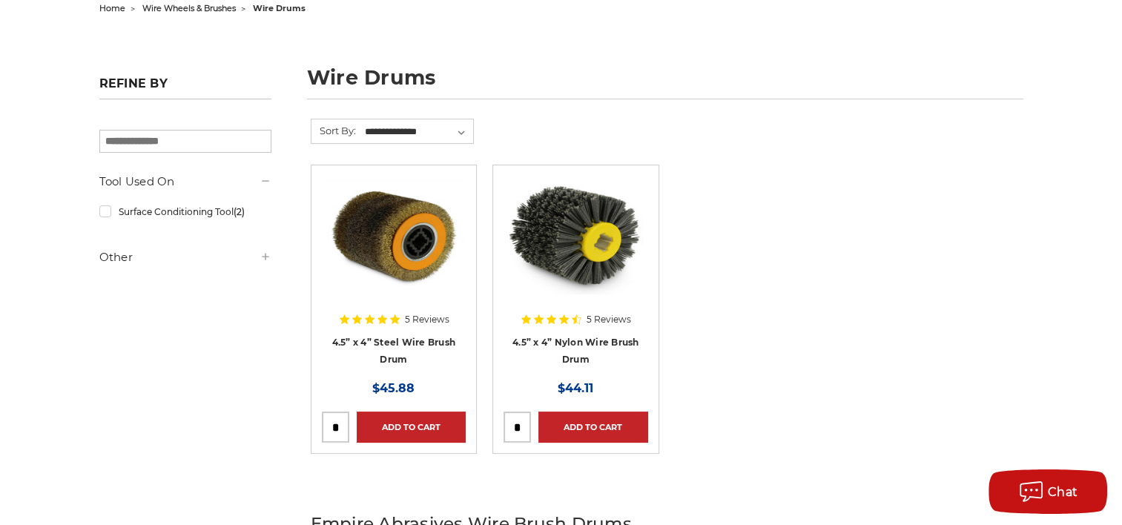
click at [565, 340] on div at bounding box center [575, 271] width 144 height 190
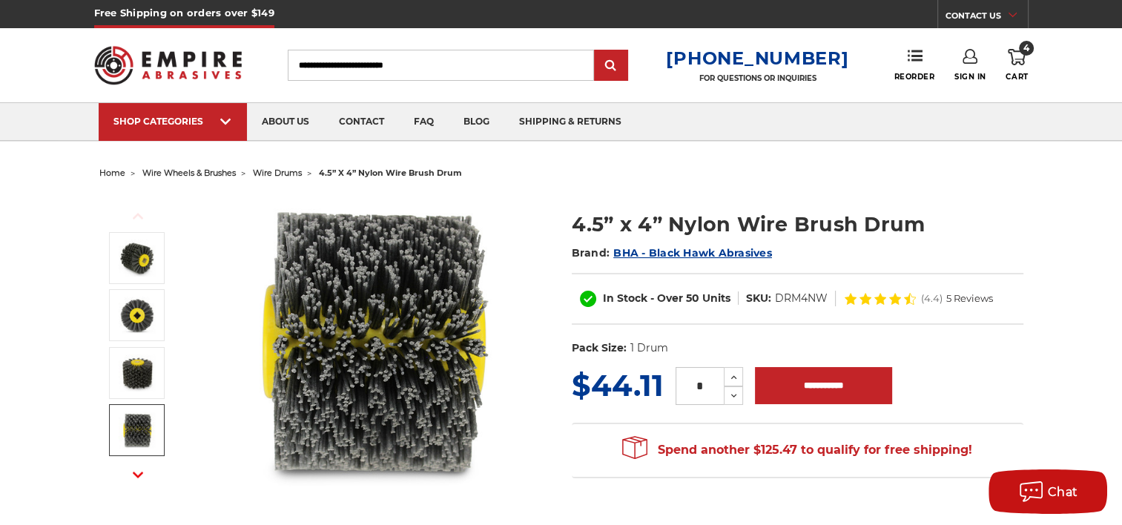
click at [139, 476] on icon "button" at bounding box center [138, 474] width 10 height 10
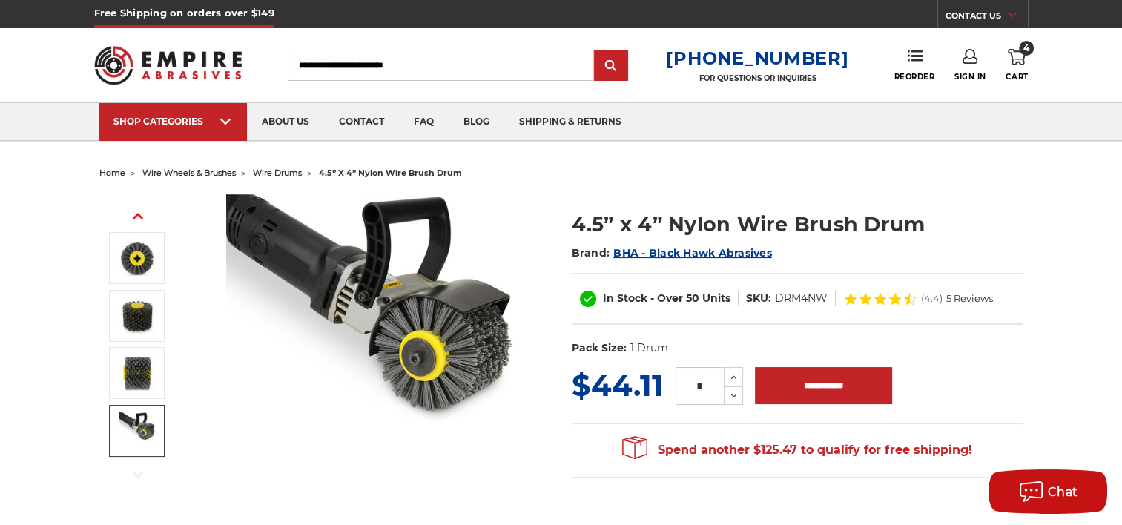
click at [129, 424] on img at bounding box center [137, 430] width 37 height 37
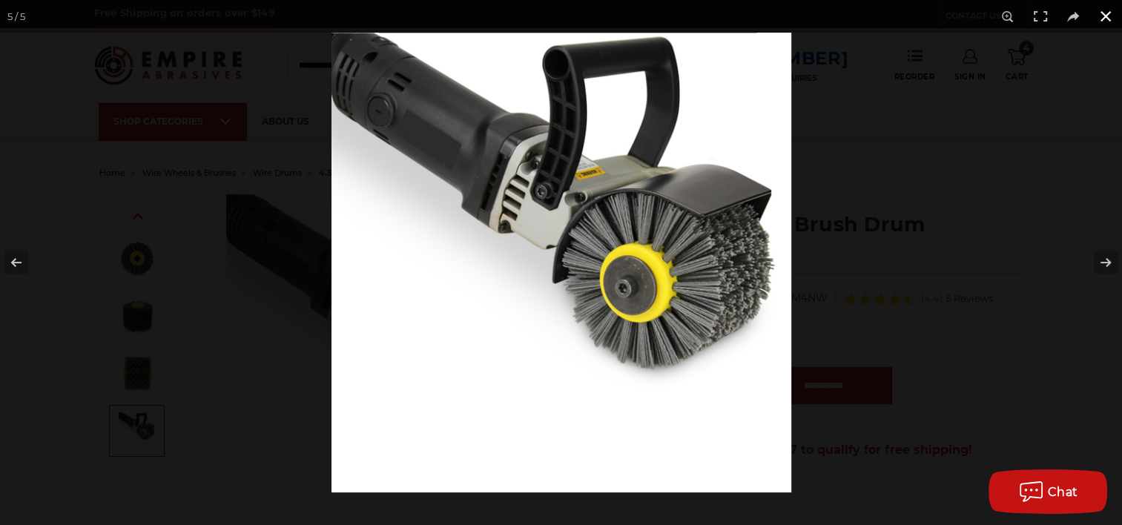
click at [1104, 14] on button at bounding box center [1105, 16] width 33 height 33
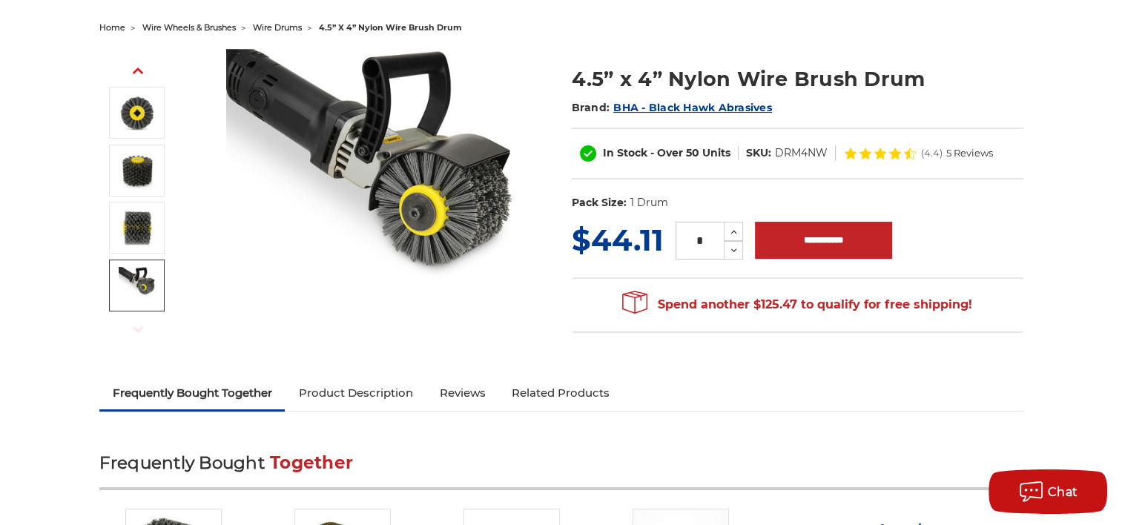
scroll to position [148, 0]
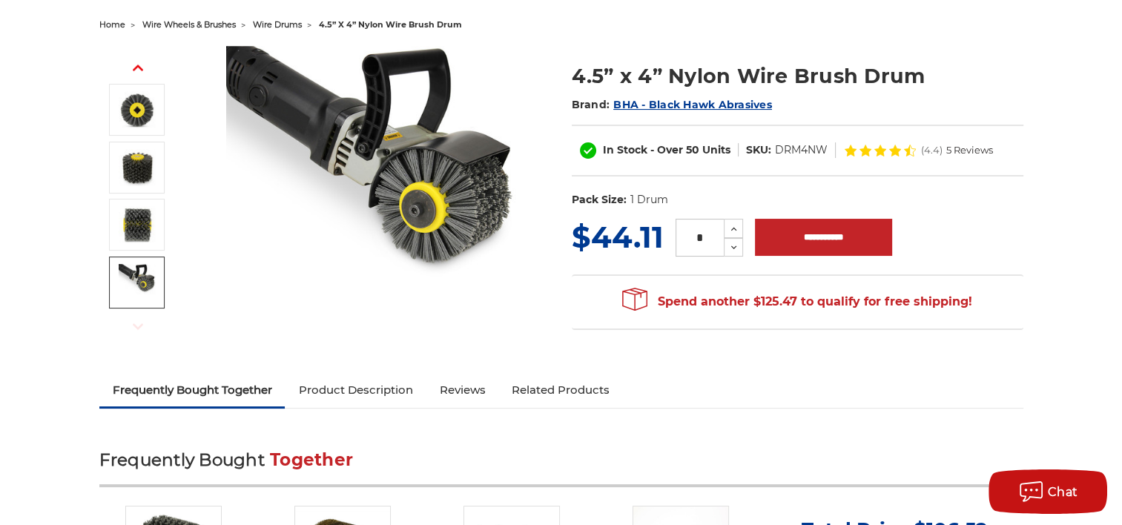
click at [353, 380] on link "Product Description" at bounding box center [355, 390] width 141 height 33
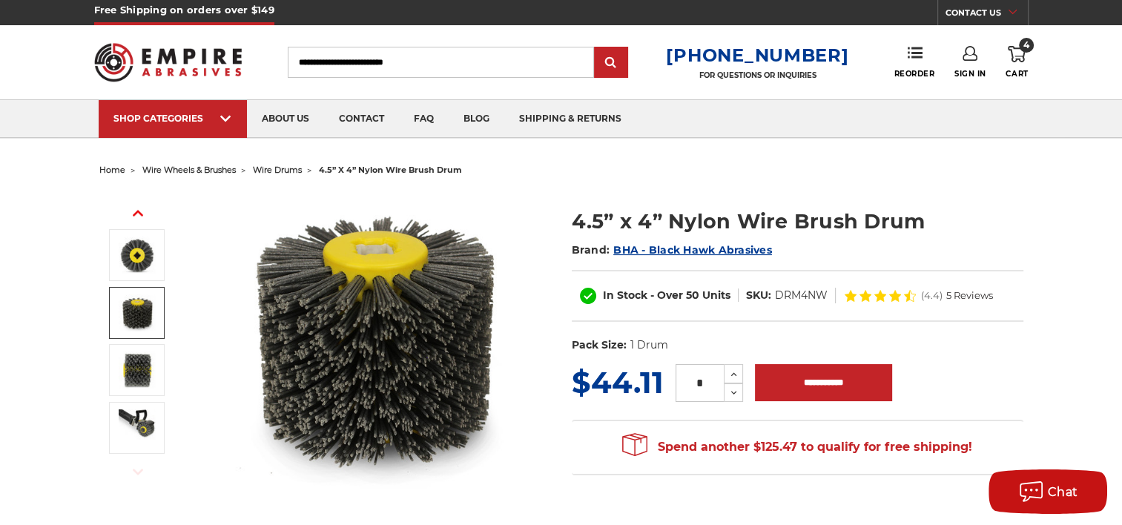
scroll to position [0, 0]
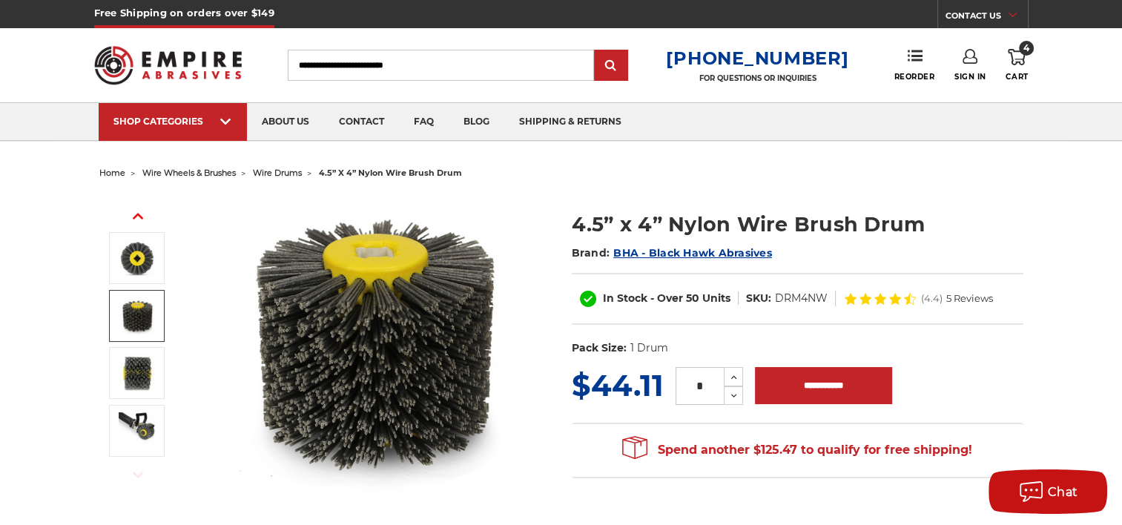
click at [274, 175] on span "wire drums" at bounding box center [277, 173] width 49 height 10
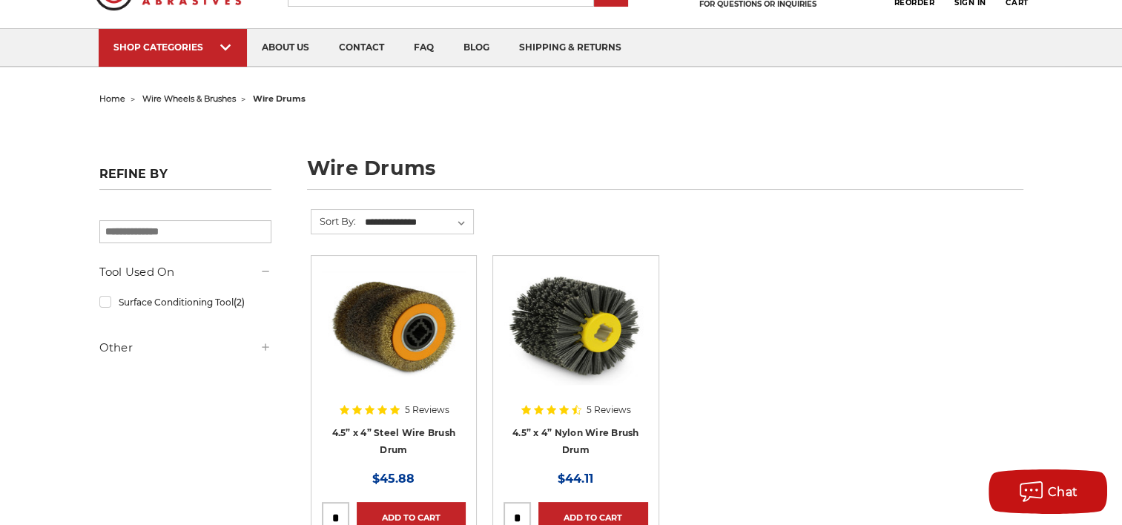
scroll to position [148, 0]
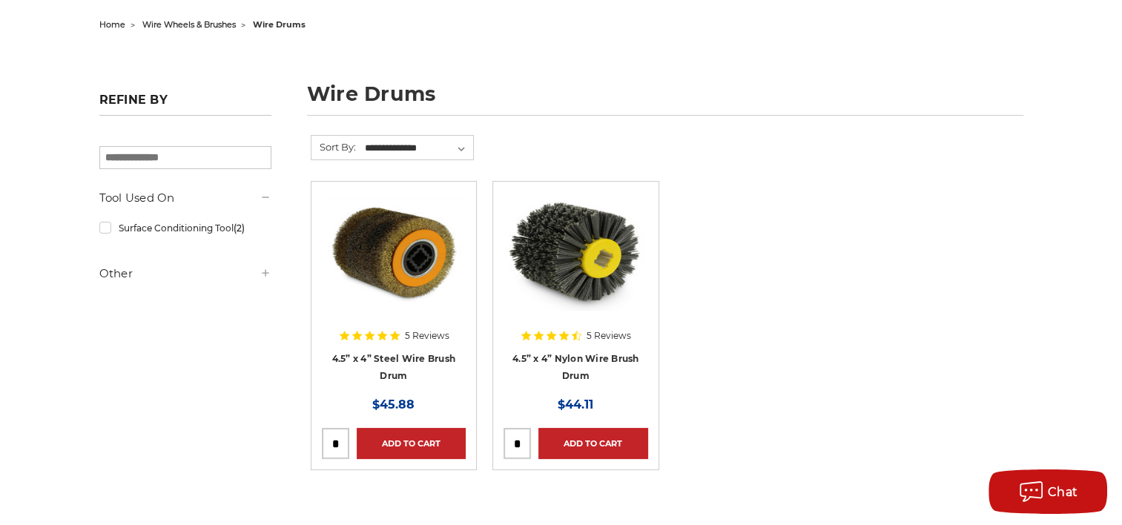
click at [371, 258] on img at bounding box center [394, 251] width 144 height 119
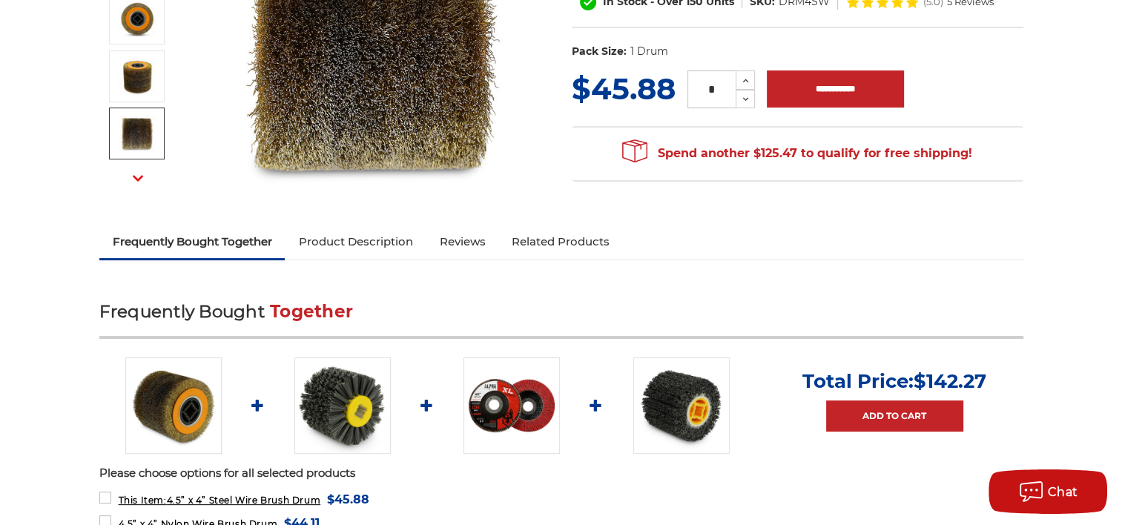
click at [369, 239] on link "Product Description" at bounding box center [355, 241] width 141 height 33
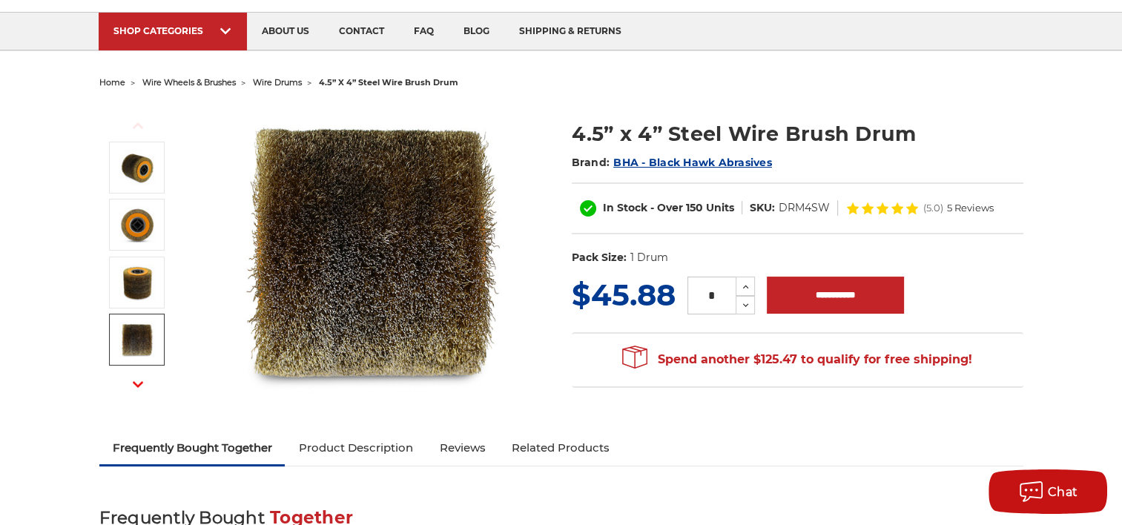
scroll to position [83, 0]
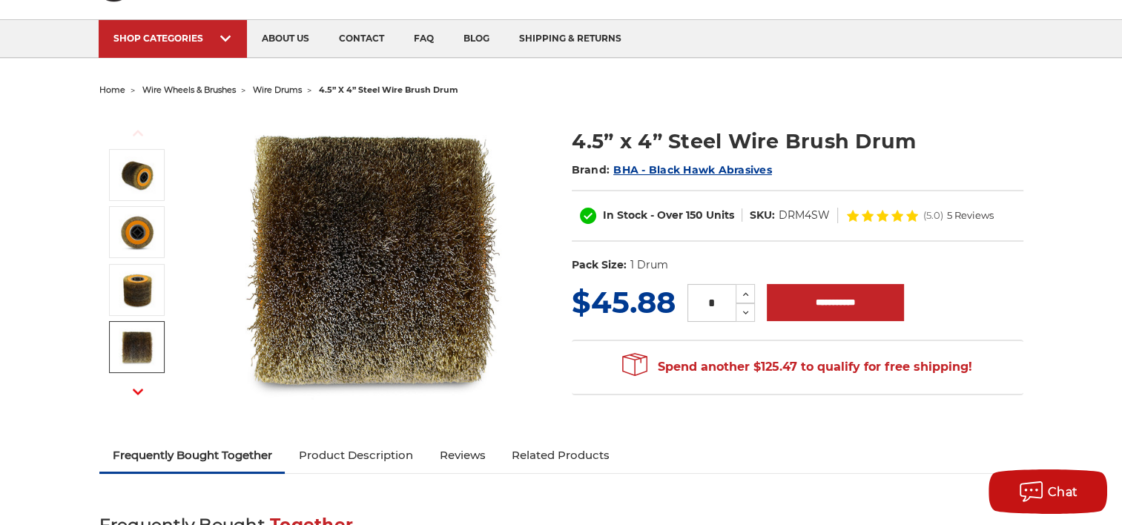
click at [139, 391] on use "button" at bounding box center [138, 391] width 10 height 6
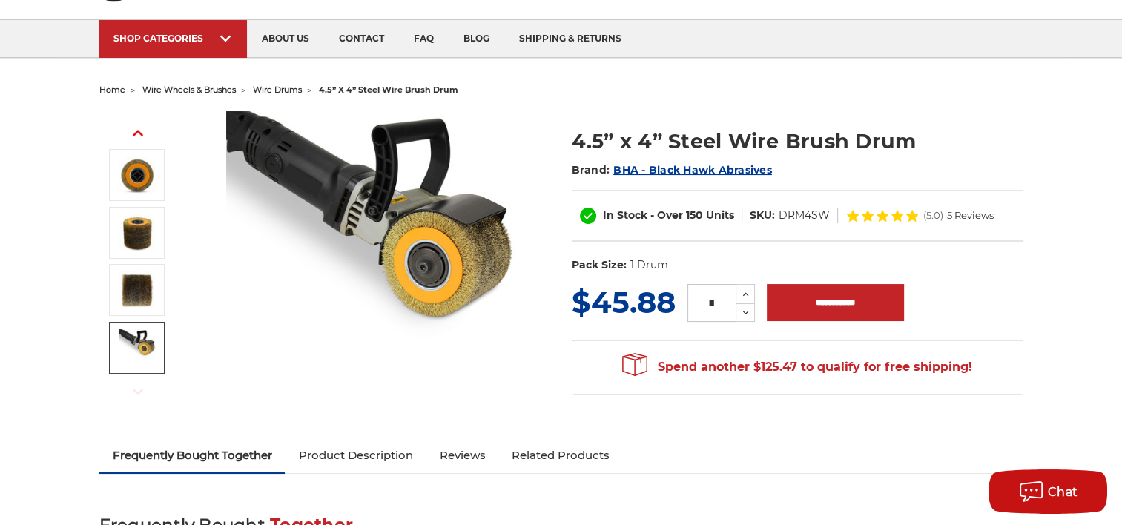
click at [142, 344] on img at bounding box center [137, 347] width 37 height 37
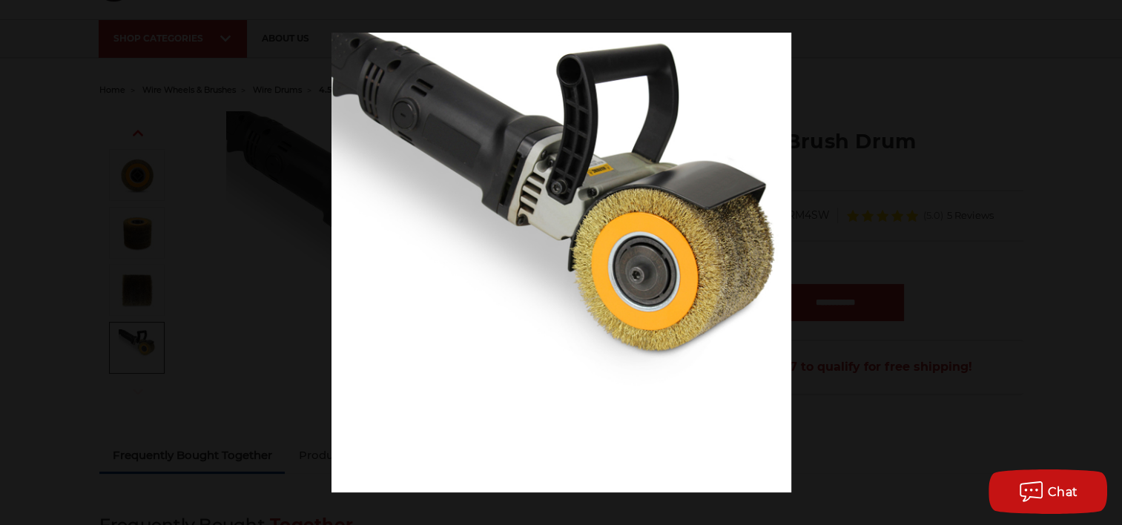
click at [1105, 12] on button at bounding box center [1105, 16] width 33 height 33
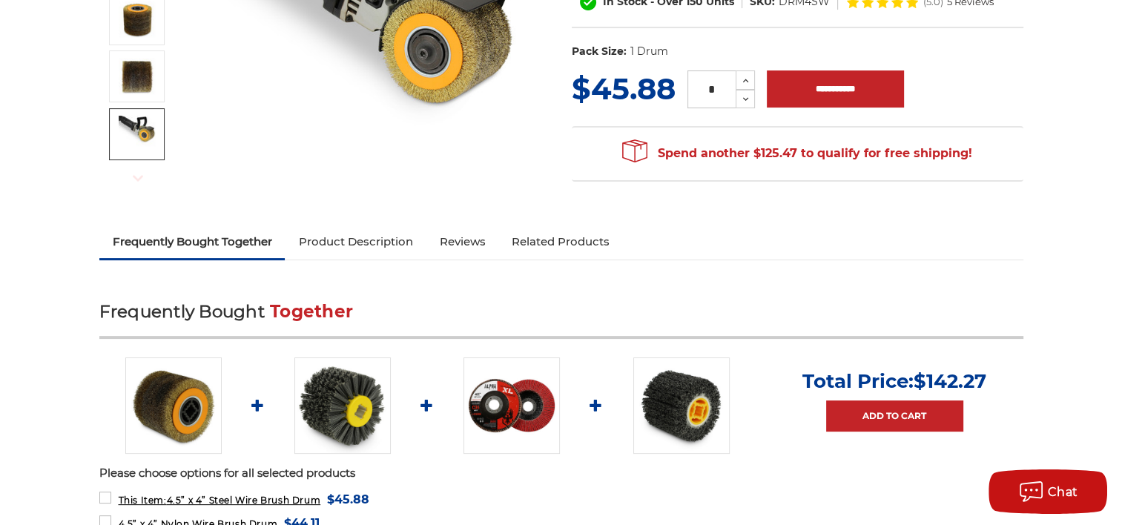
scroll to position [305, 0]
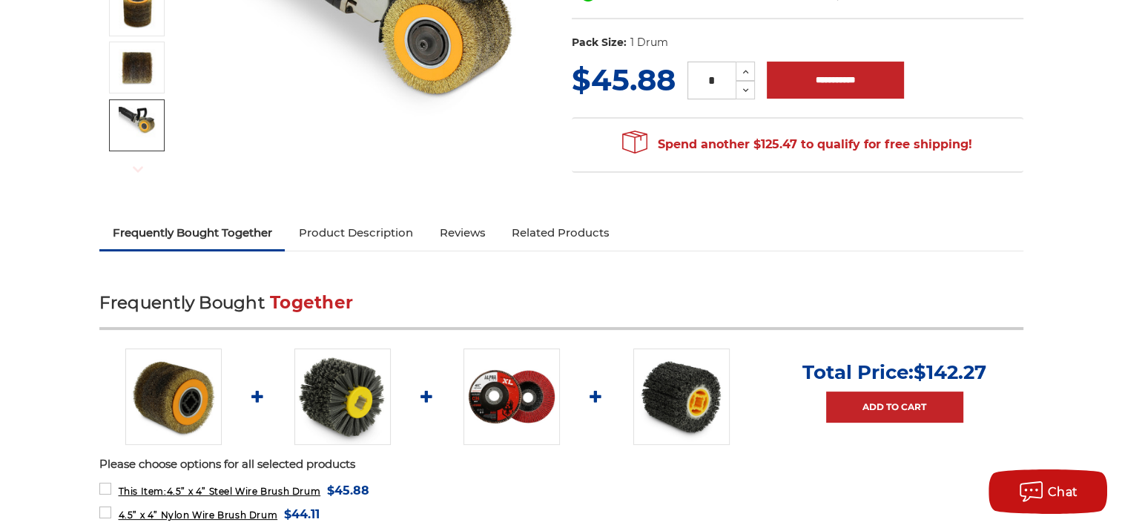
click at [460, 229] on link "Reviews" at bounding box center [461, 232] width 73 height 33
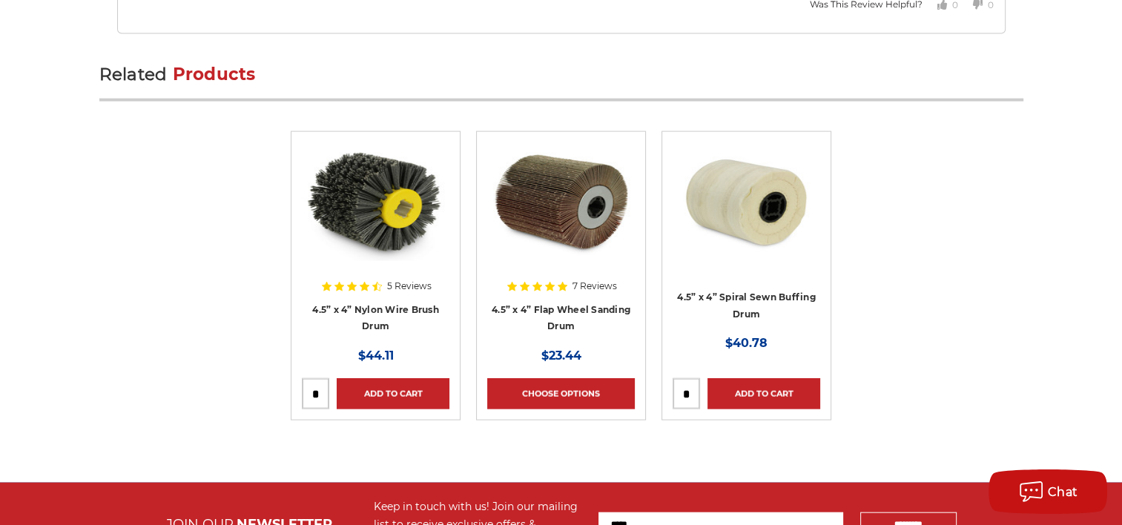
scroll to position [3219, 0]
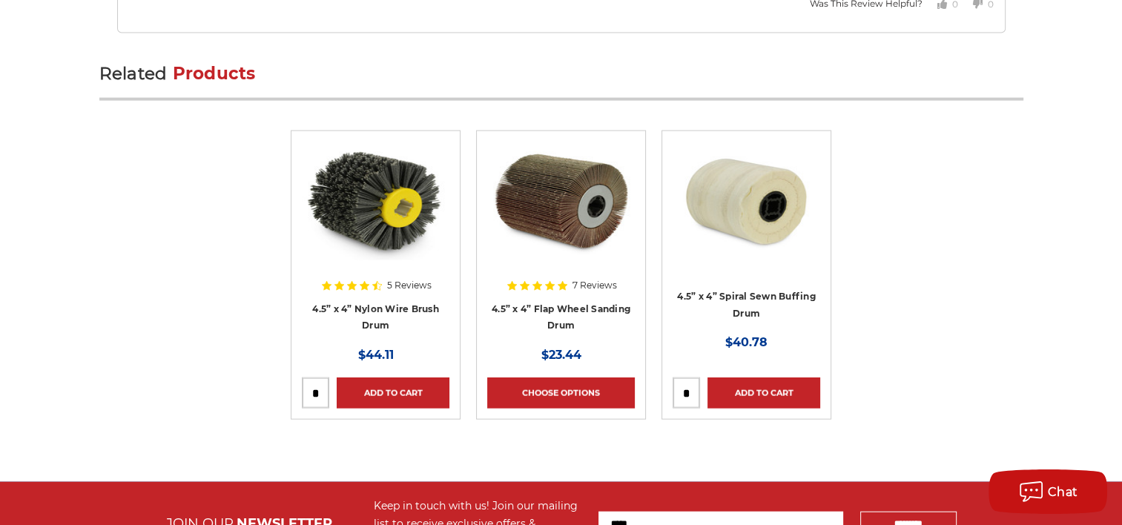
click at [362, 212] on img at bounding box center [376, 201] width 148 height 119
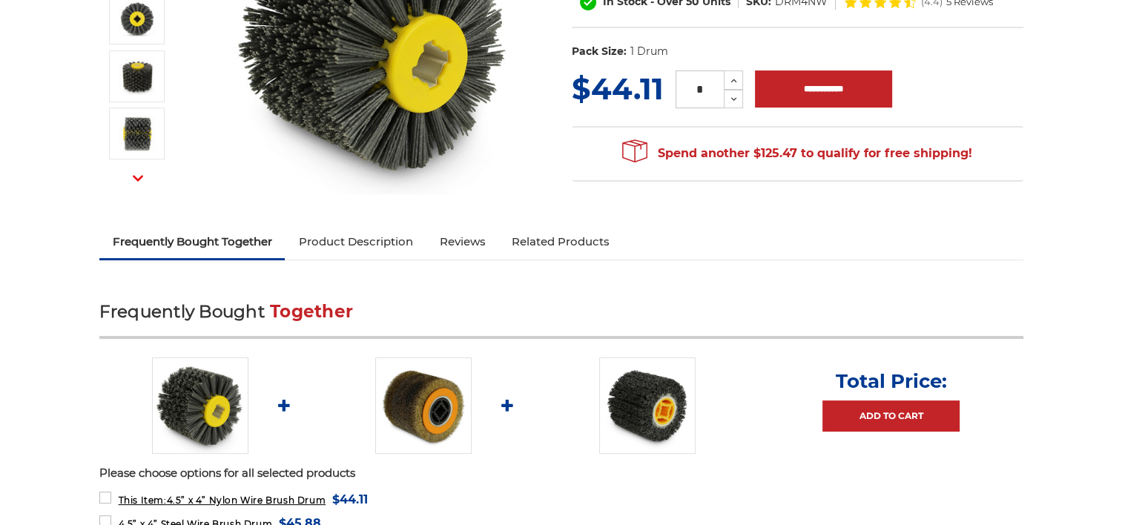
click at [445, 237] on link "Reviews" at bounding box center [461, 241] width 73 height 33
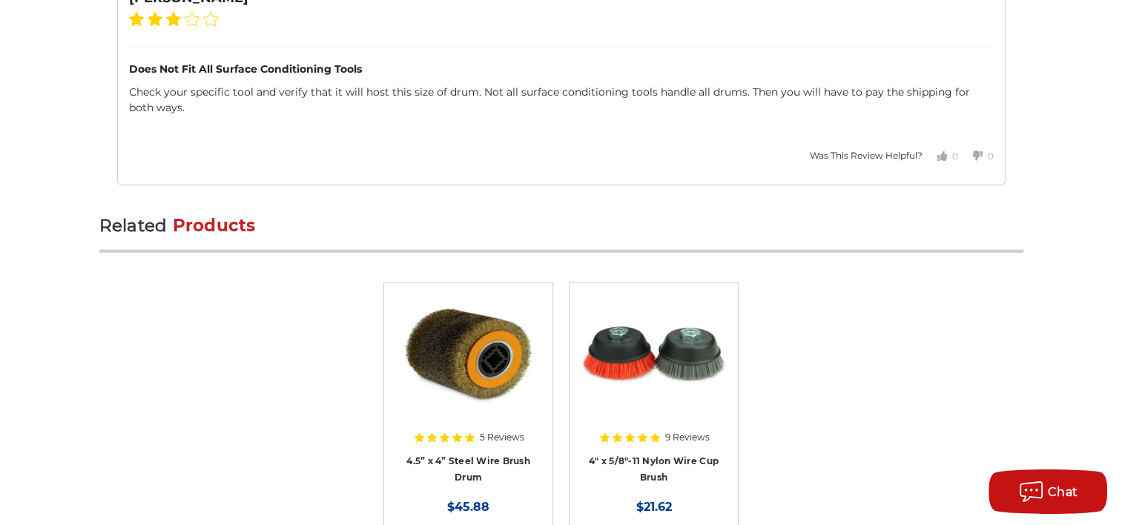
scroll to position [3402, 0]
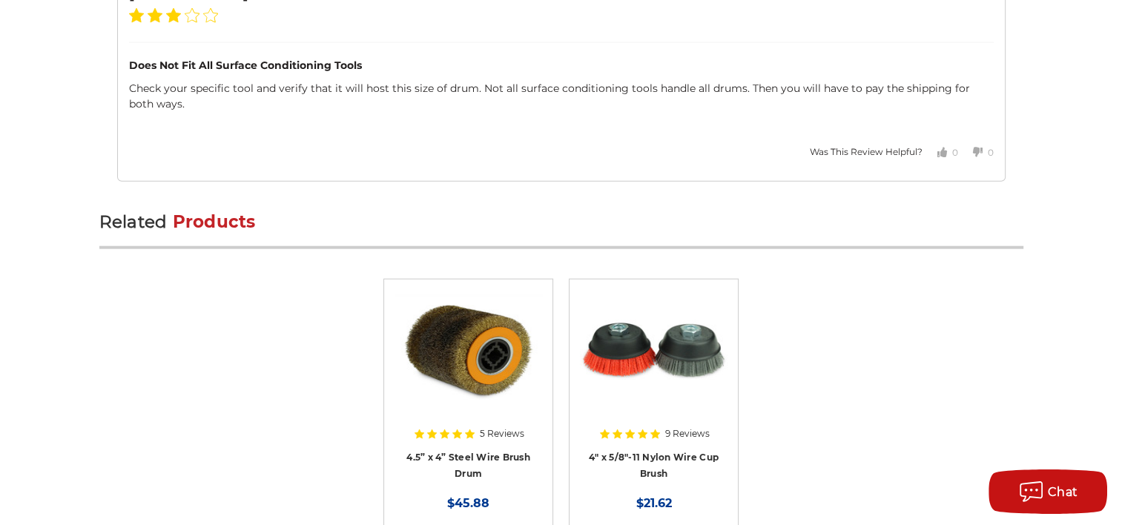
click at [445, 343] on img at bounding box center [468, 349] width 148 height 119
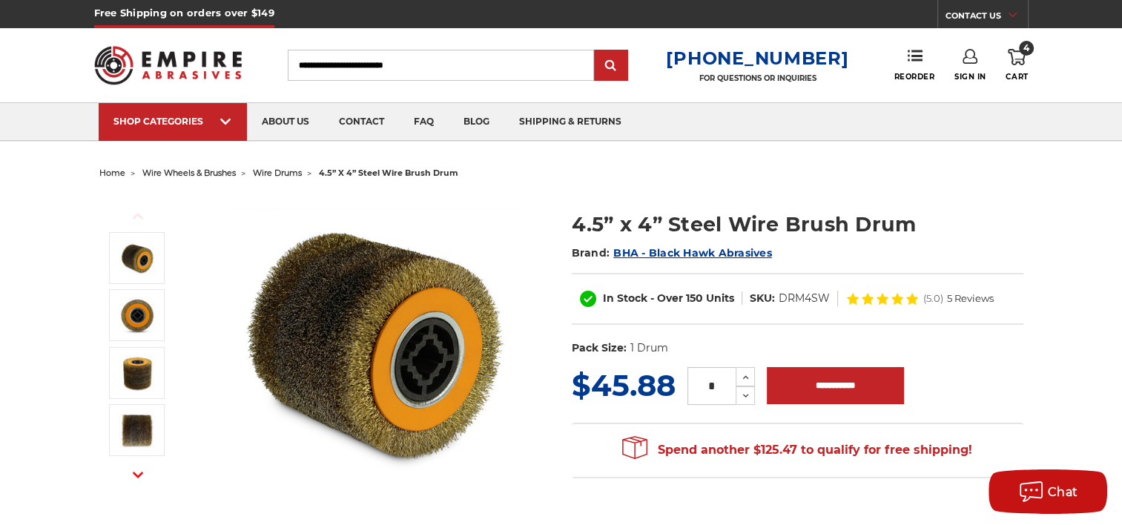
click at [196, 172] on span "wire wheels & brushes" at bounding box center [188, 173] width 93 height 10
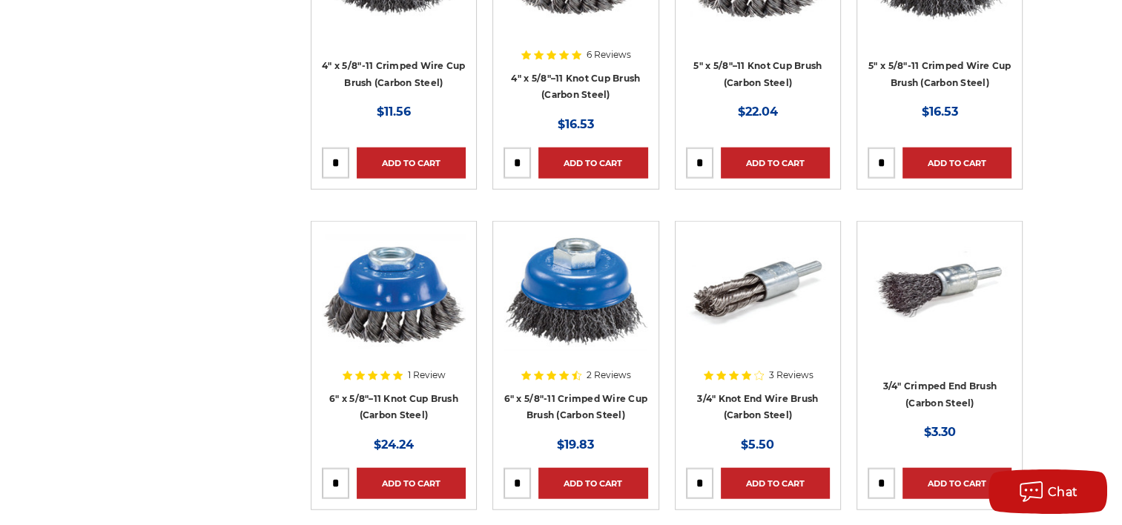
scroll to position [3039, 0]
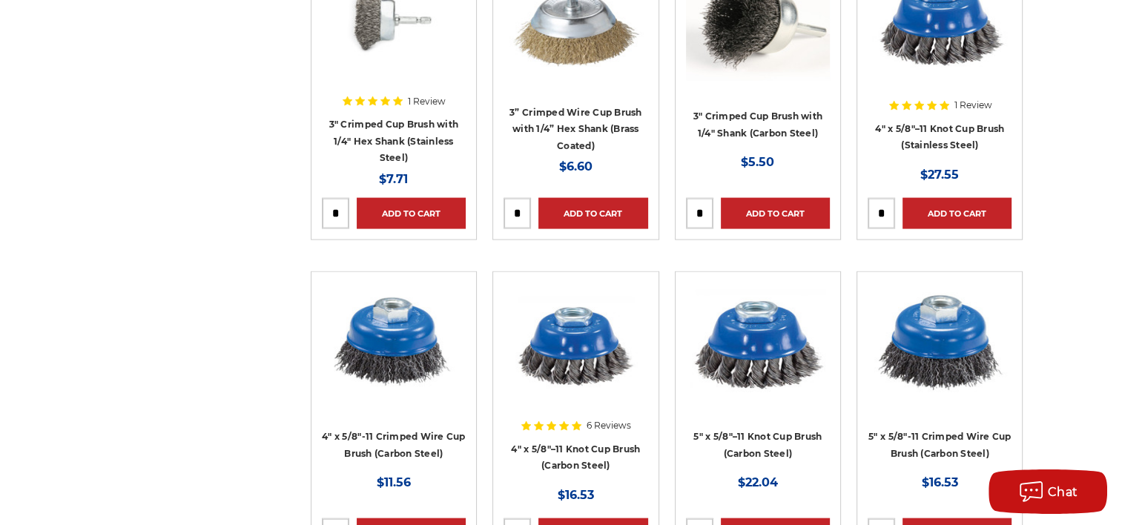
click at [576, 442] on div at bounding box center [575, 377] width 144 height 190
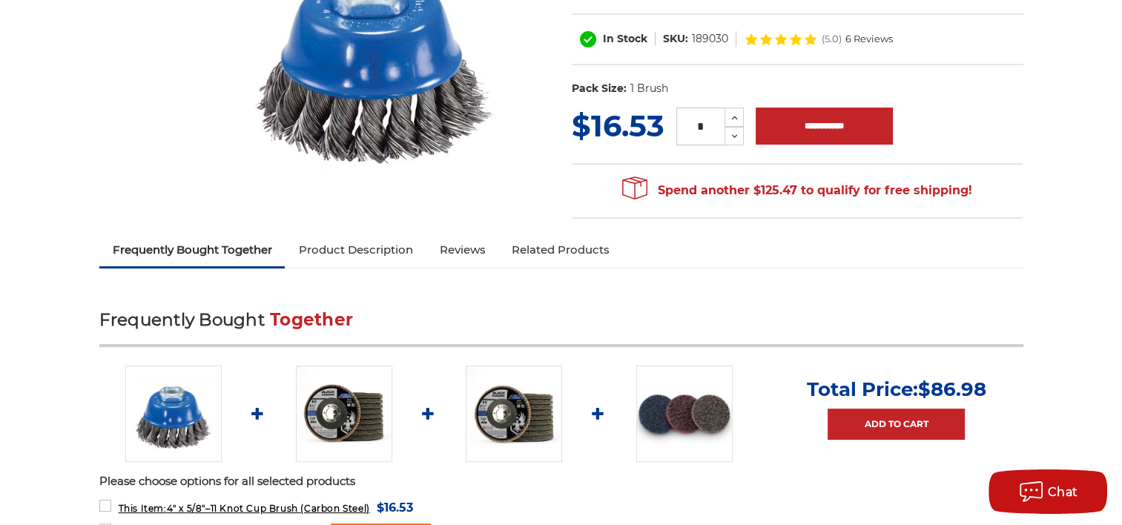
scroll to position [297, 0]
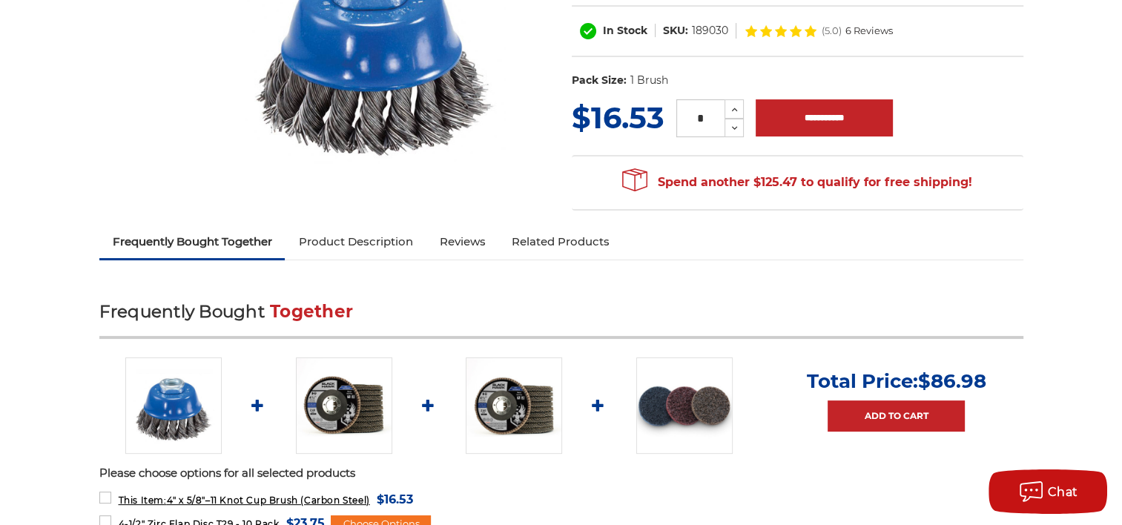
click at [372, 242] on link "Product Description" at bounding box center [355, 241] width 141 height 33
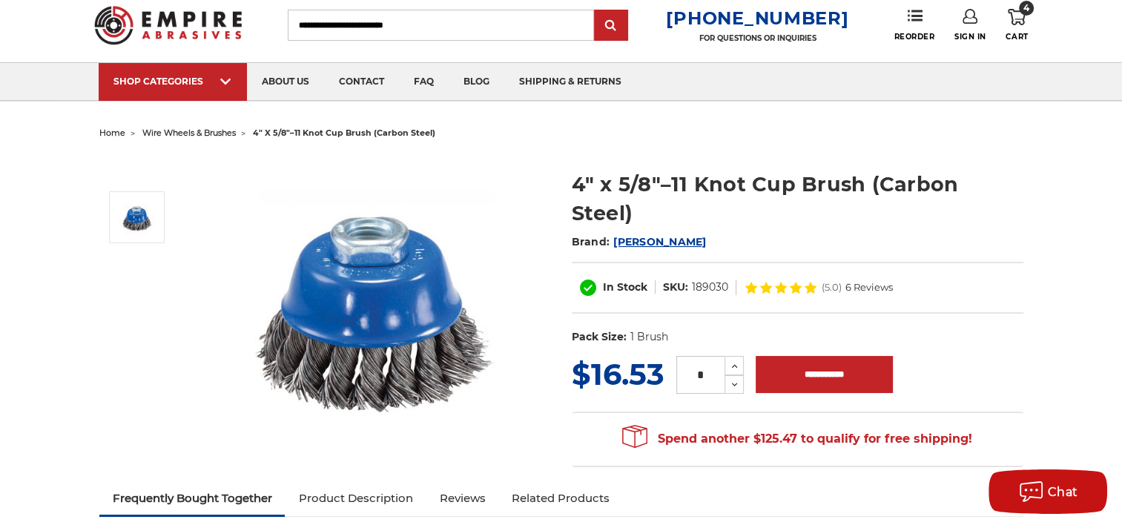
scroll to position [74, 0]
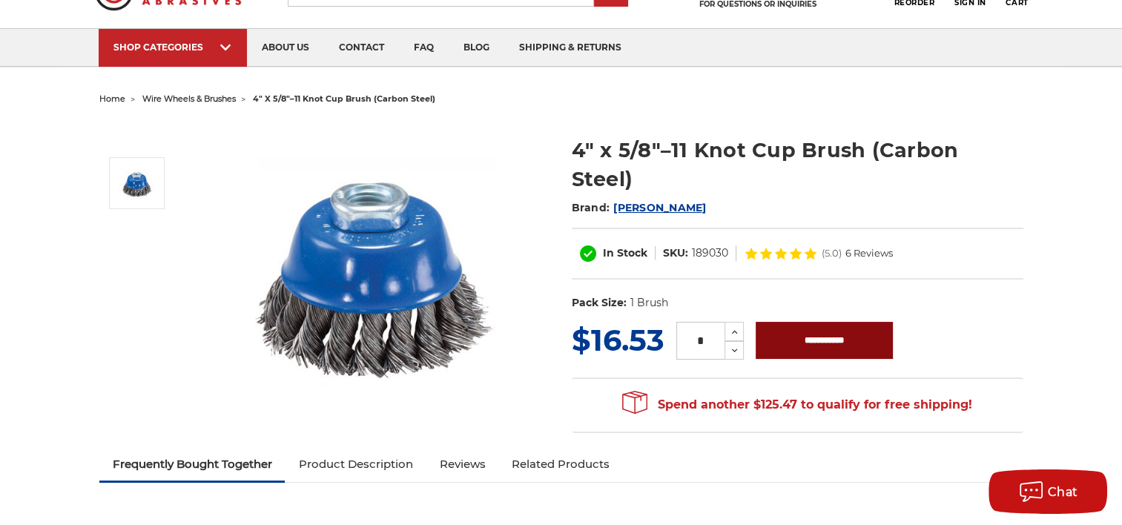
click at [812, 322] on input "**********" at bounding box center [823, 340] width 137 height 37
type input "**********"
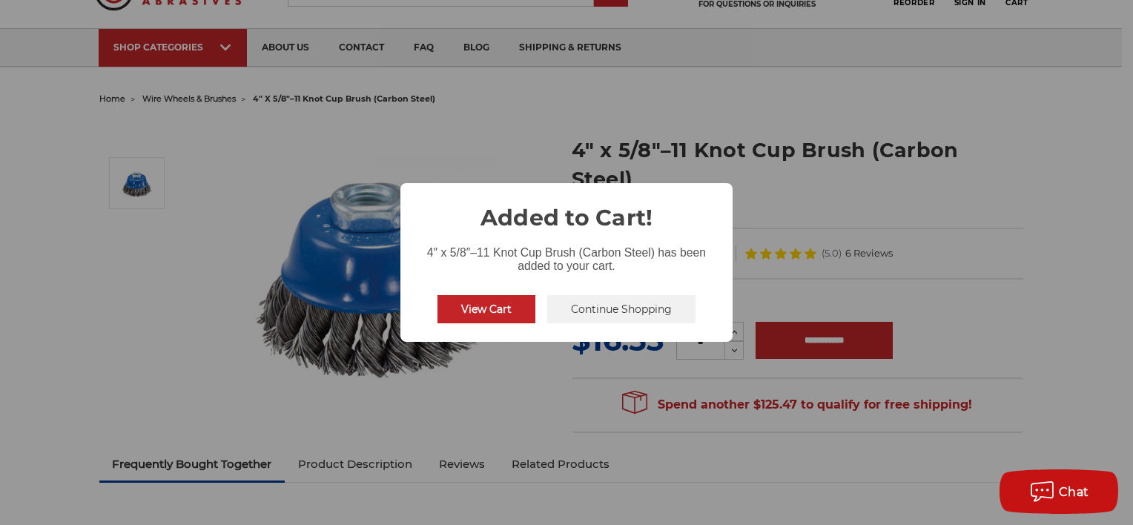
click at [605, 307] on button "Continue Shopping" at bounding box center [621, 309] width 148 height 28
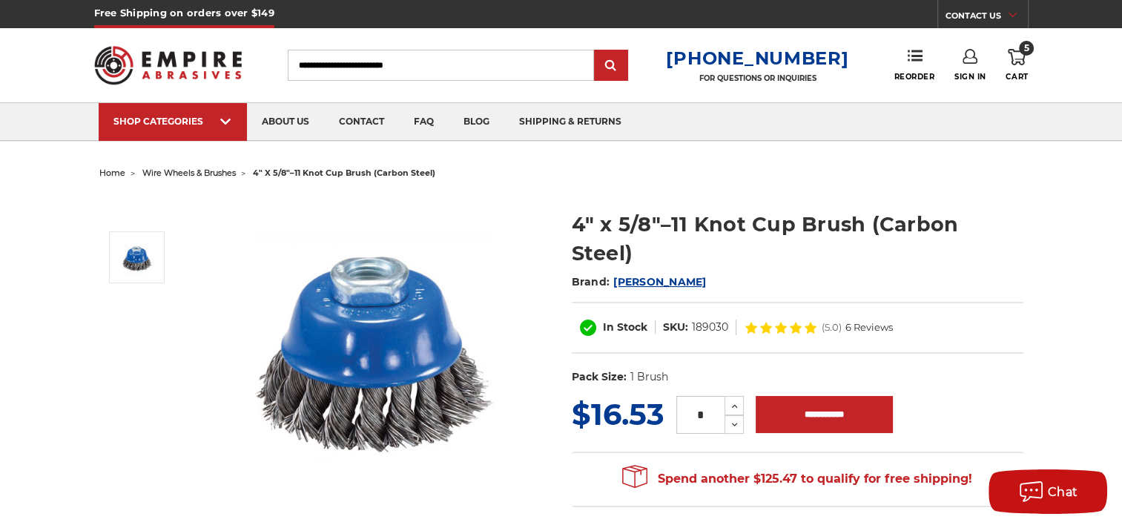
scroll to position [0, 0]
click at [104, 172] on span "home" at bounding box center [112, 173] width 26 height 10
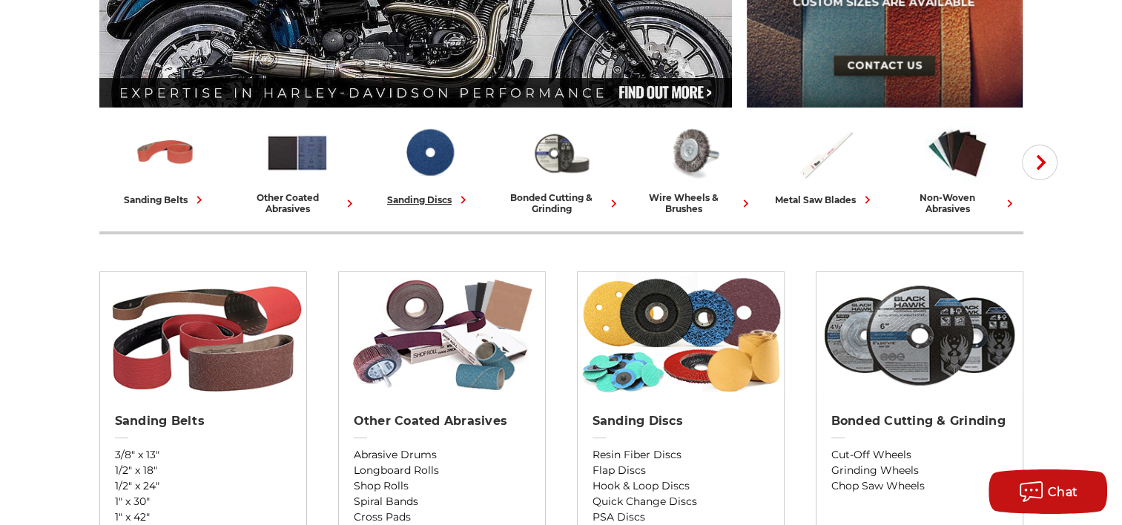
click at [431, 201] on div "sanding discs" at bounding box center [429, 200] width 84 height 16
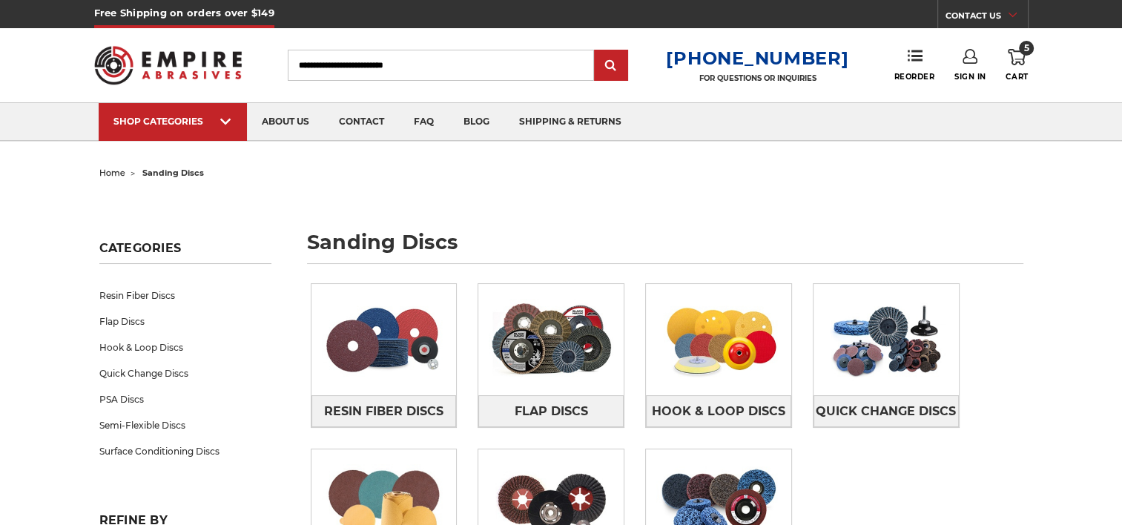
scroll to position [74, 0]
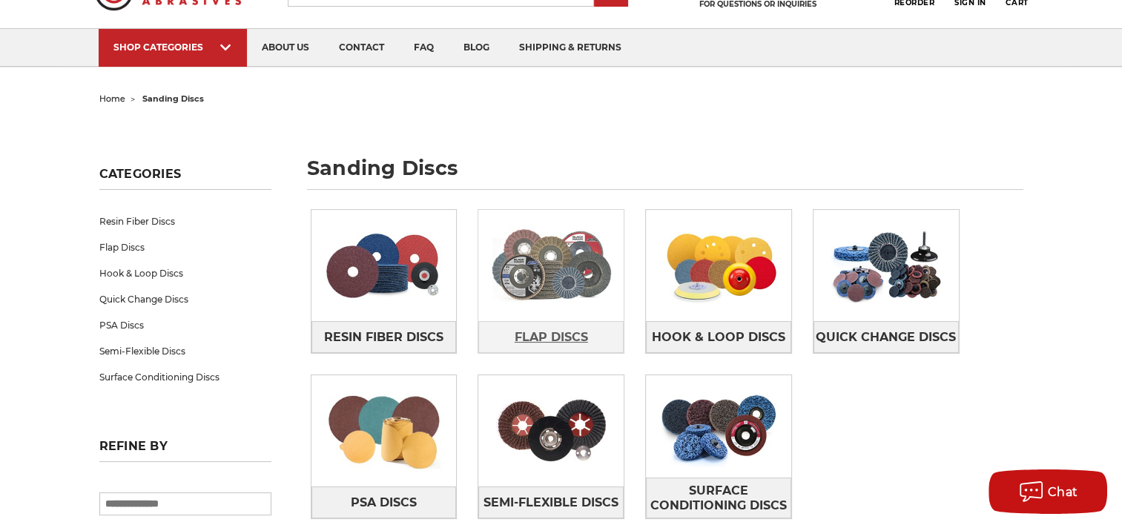
click at [555, 332] on span "Flap Discs" at bounding box center [550, 337] width 73 height 25
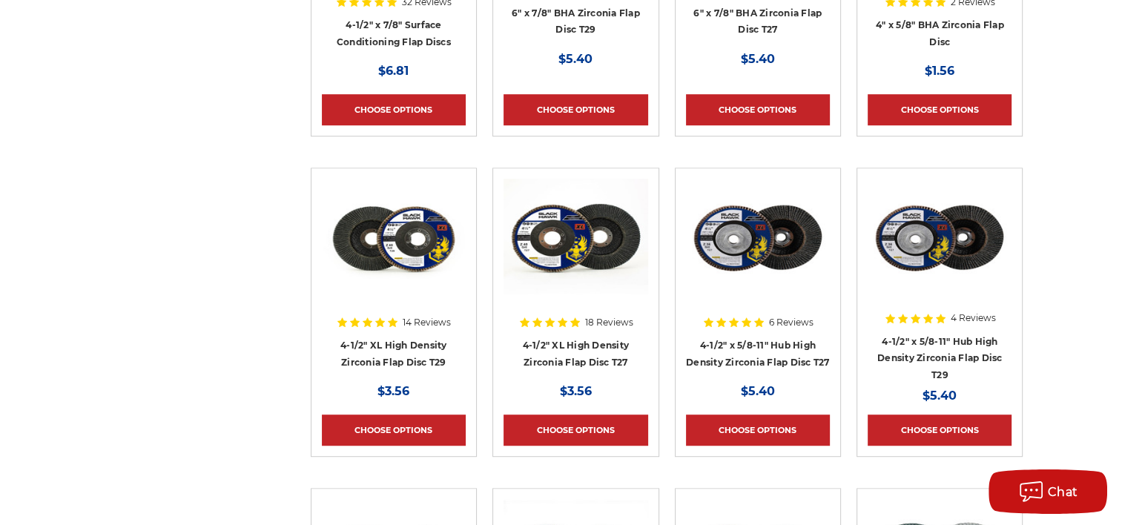
scroll to position [815, 0]
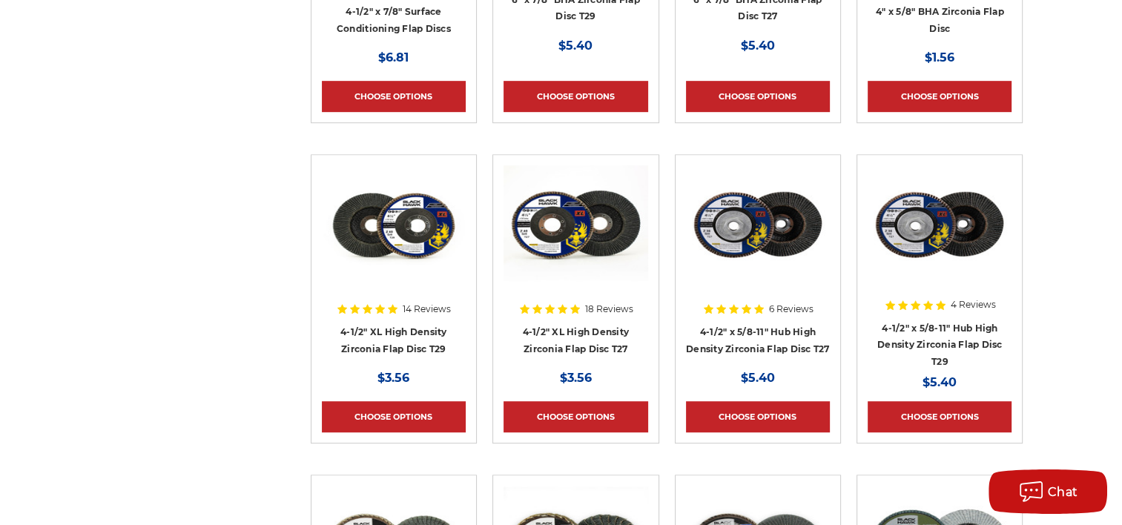
click at [750, 324] on div at bounding box center [758, 260] width 144 height 190
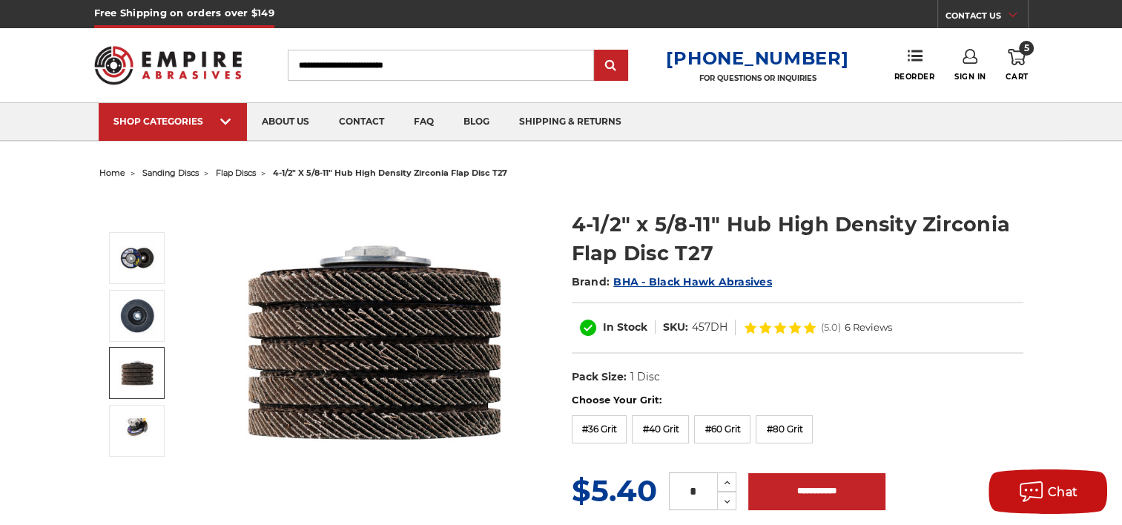
click at [225, 172] on span "flap discs" at bounding box center [236, 173] width 40 height 10
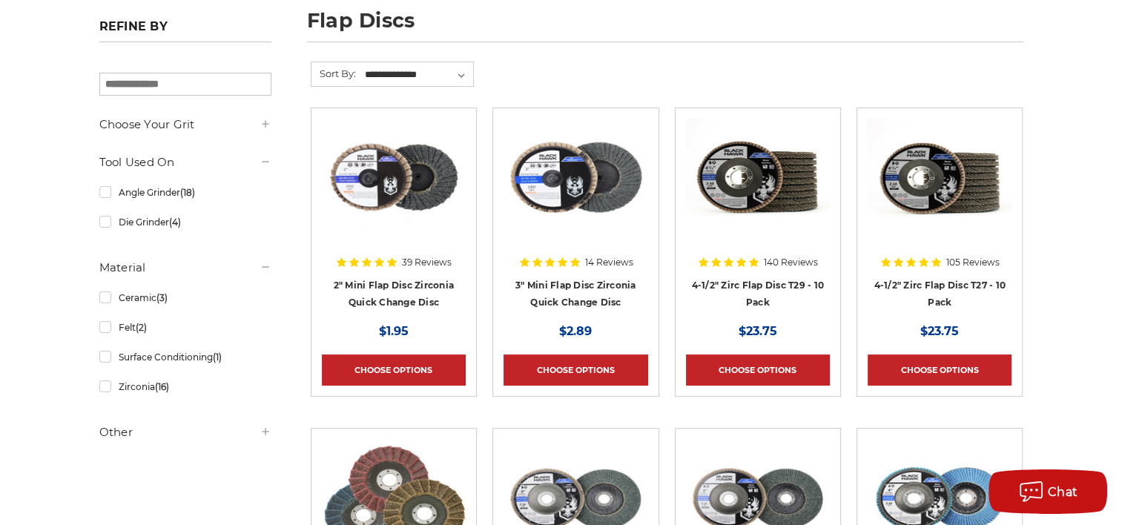
scroll to position [222, 0]
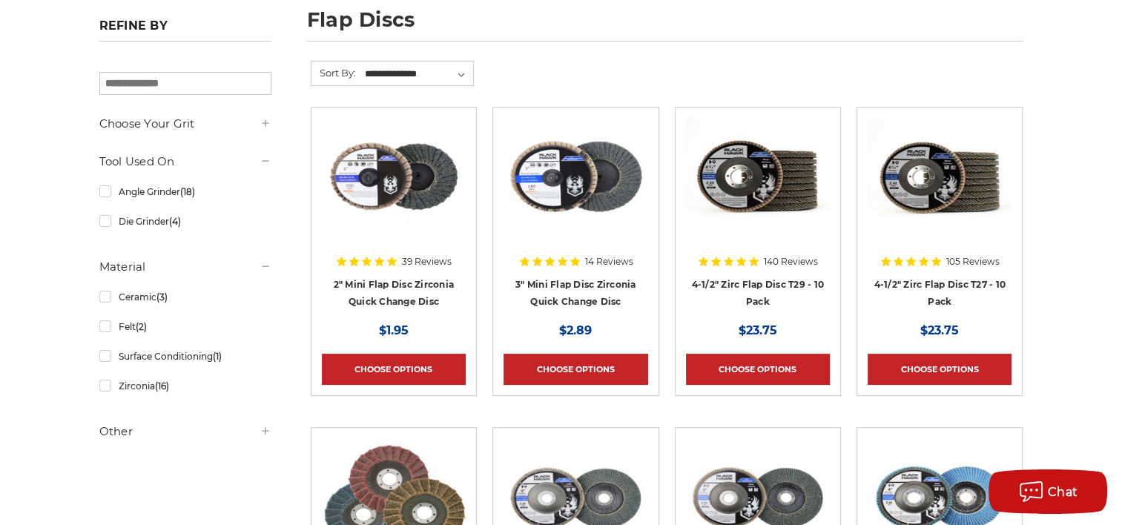
click at [925, 285] on div at bounding box center [939, 213] width 144 height 190
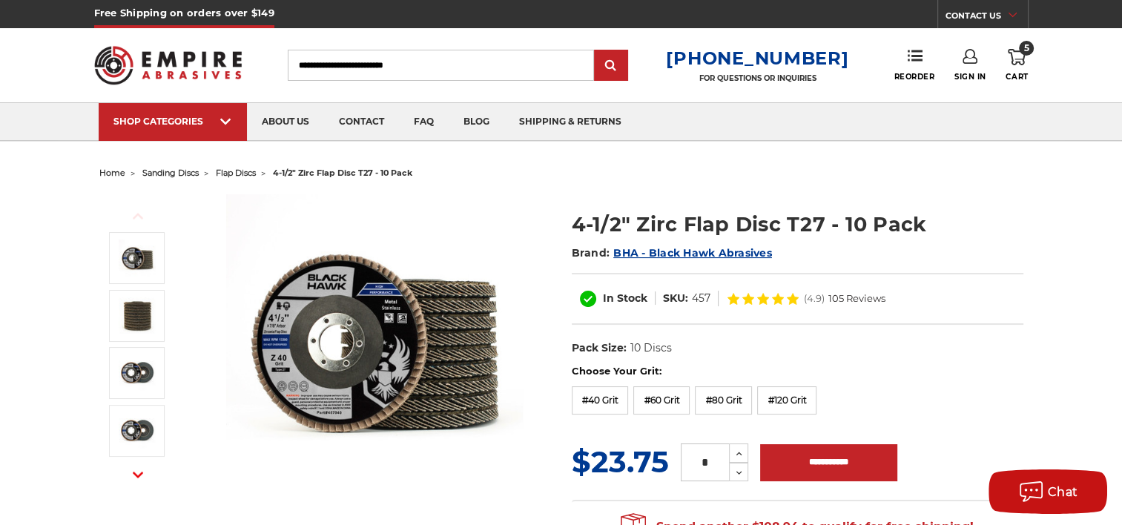
click at [248, 175] on span "flap discs" at bounding box center [236, 173] width 40 height 10
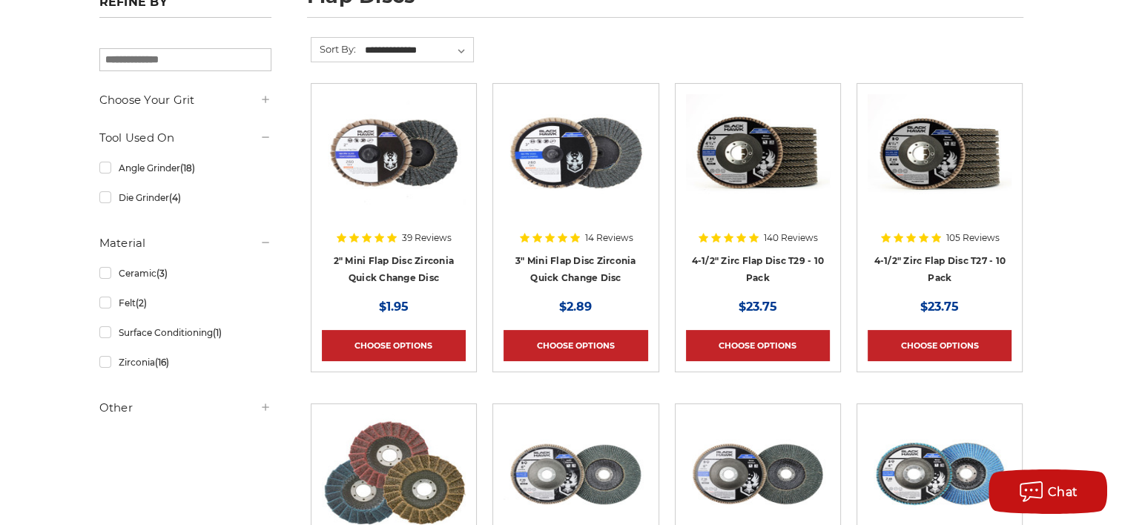
scroll to position [222, 0]
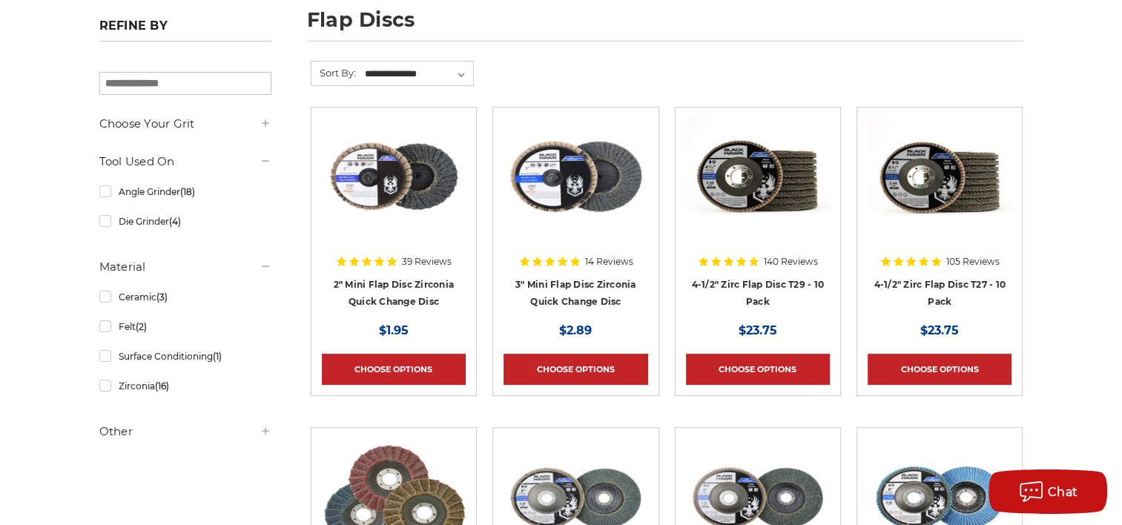
click at [910, 280] on div at bounding box center [939, 213] width 144 height 190
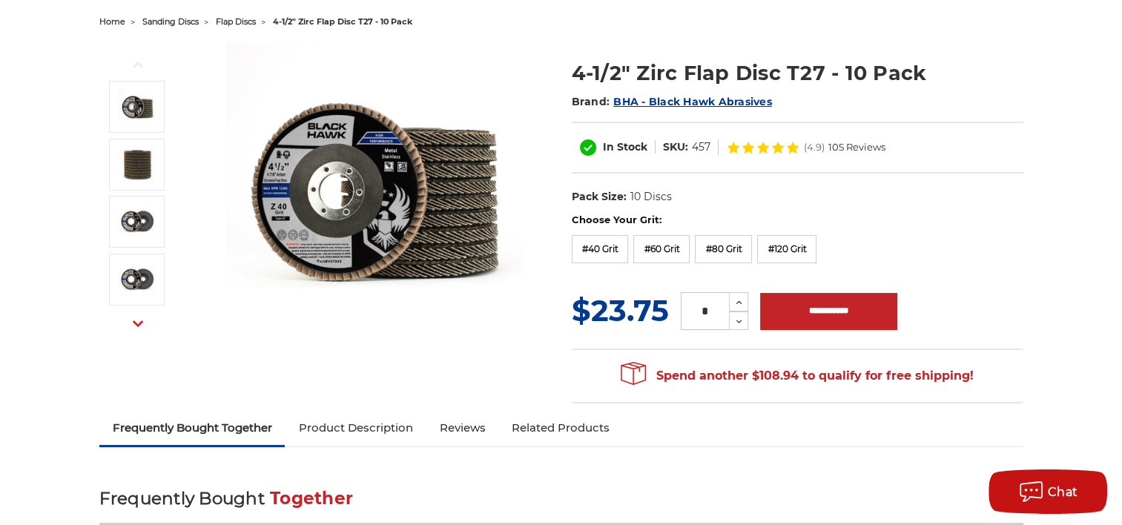
scroll to position [148, 0]
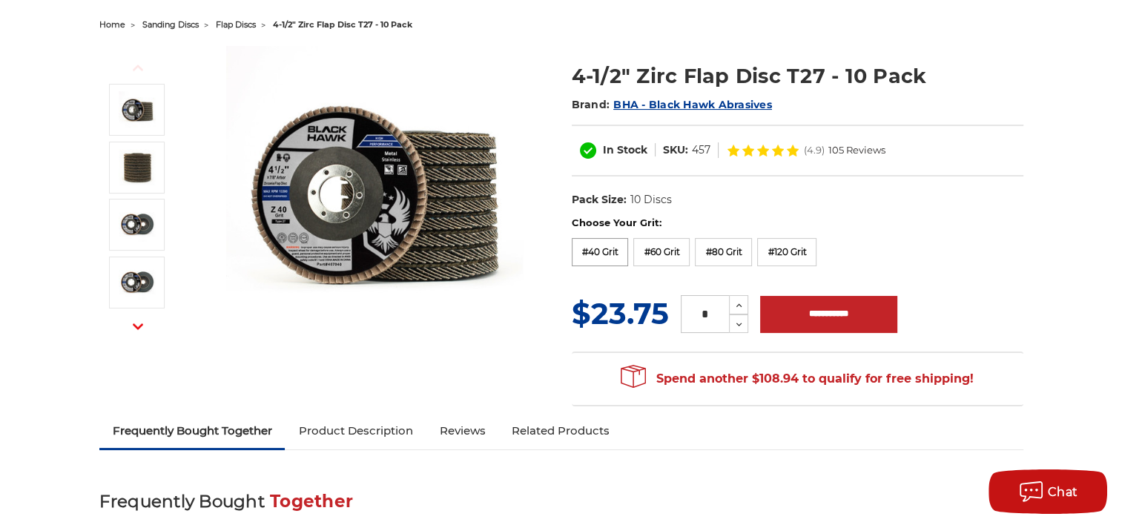
click at [590, 250] on label "#40 Grit" at bounding box center [600, 252] width 57 height 28
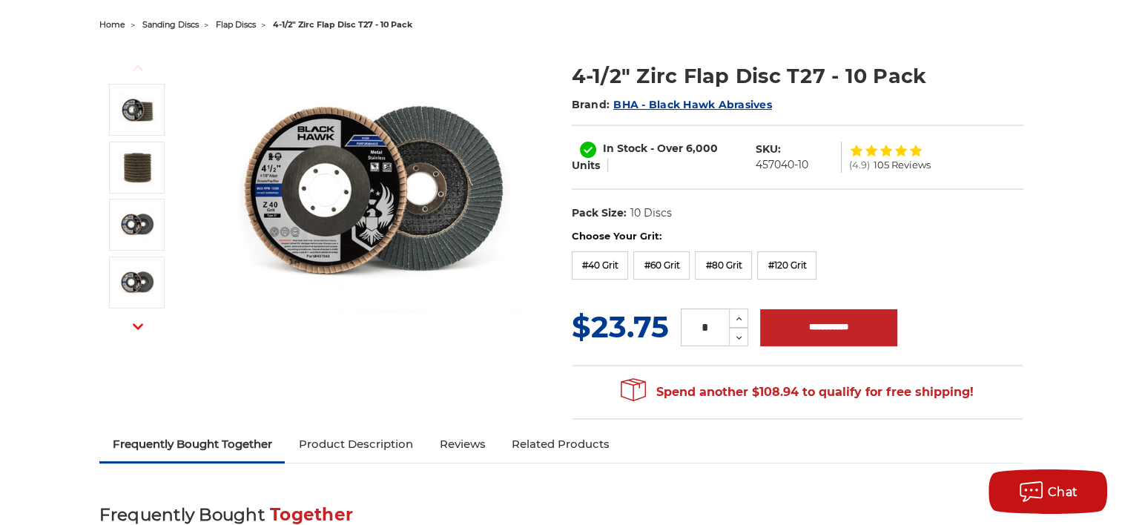
click at [349, 441] on link "Product Description" at bounding box center [355, 444] width 141 height 33
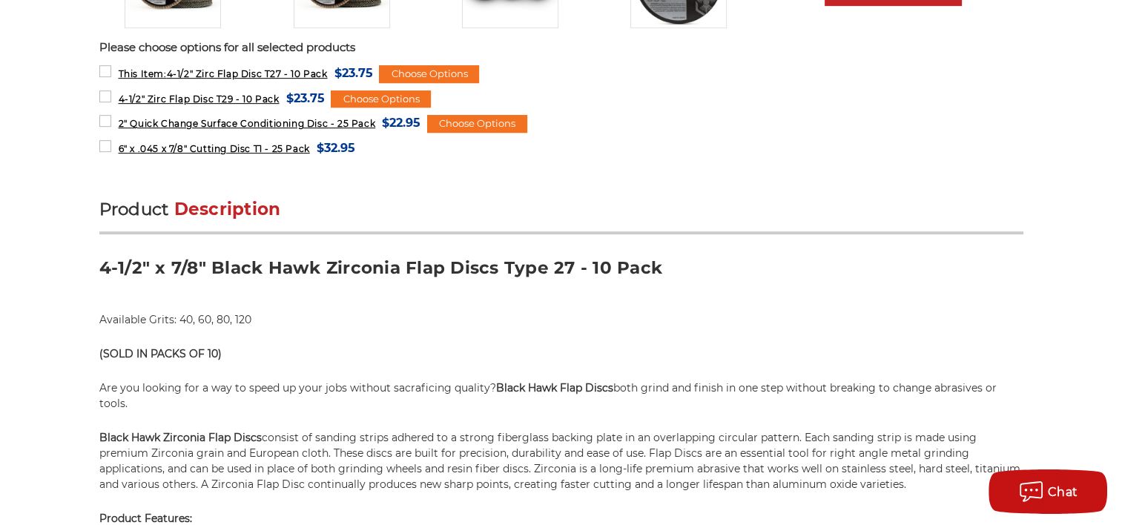
scroll to position [508, 0]
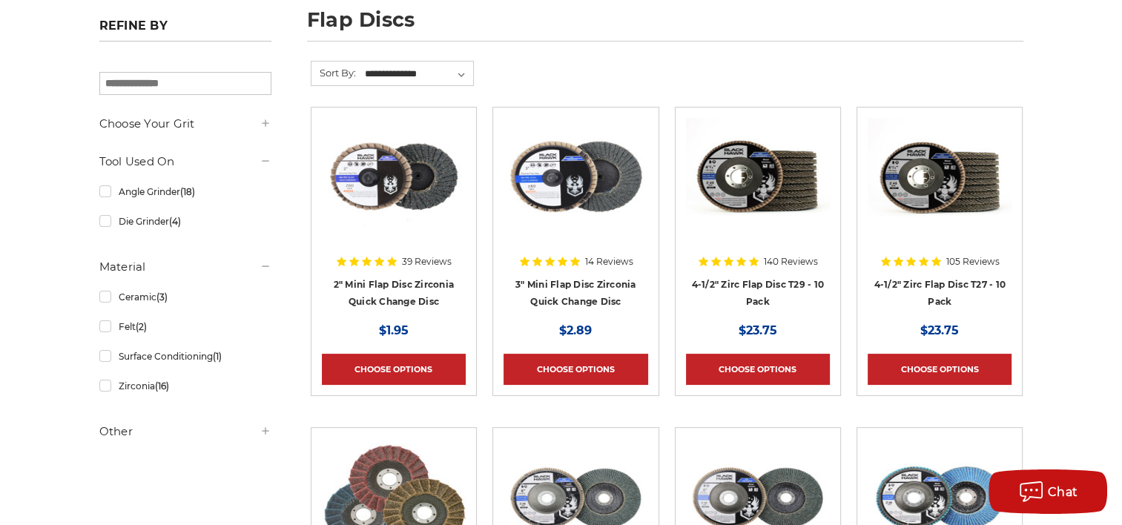
click at [750, 281] on div at bounding box center [758, 213] width 144 height 190
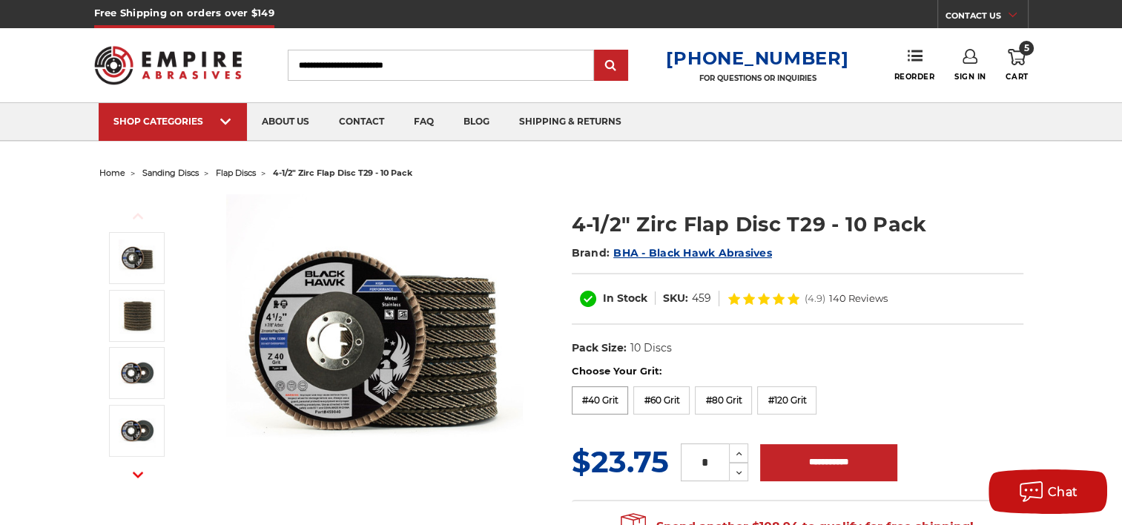
click at [590, 400] on label "#40 Grit" at bounding box center [600, 400] width 57 height 28
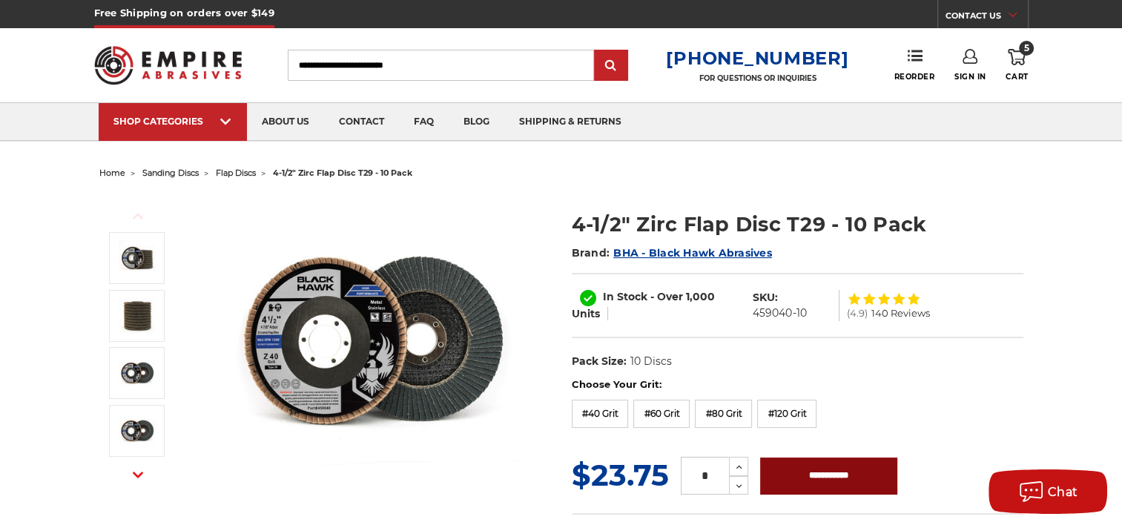
click at [852, 478] on input "**********" at bounding box center [828, 475] width 137 height 37
type input "**********"
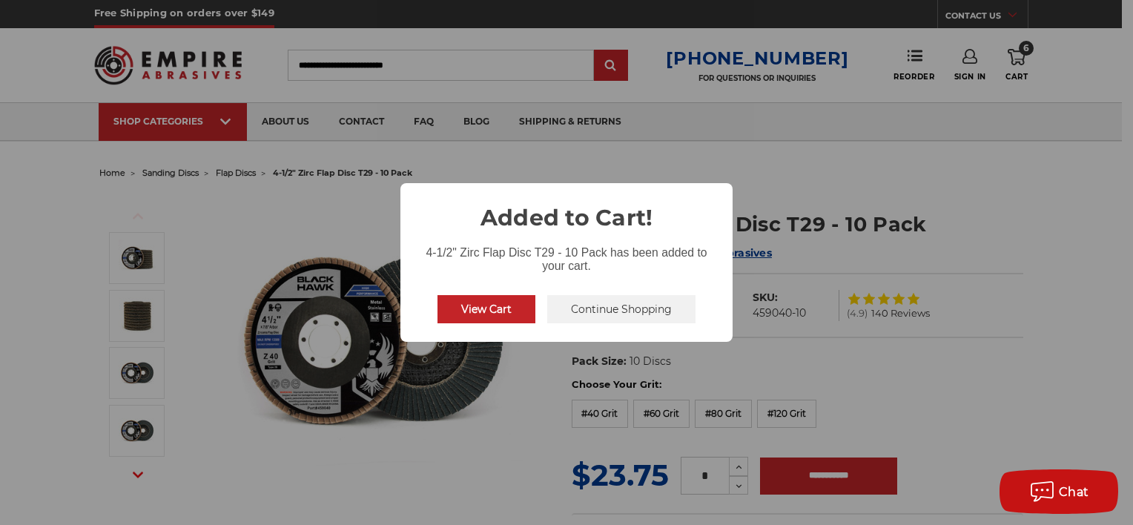
click at [492, 307] on button "View Cart" at bounding box center [486, 309] width 98 height 28
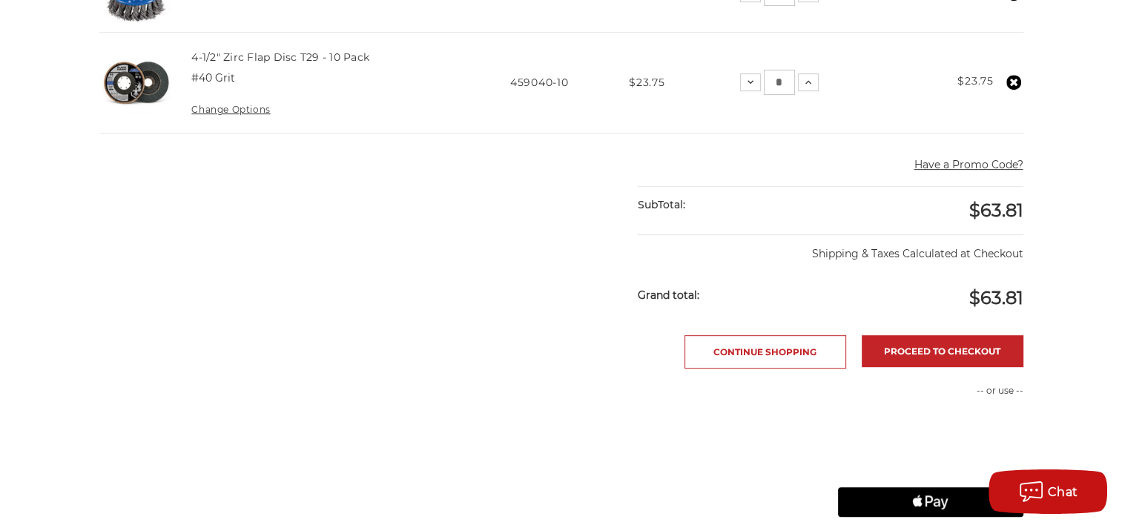
scroll to position [667, 0]
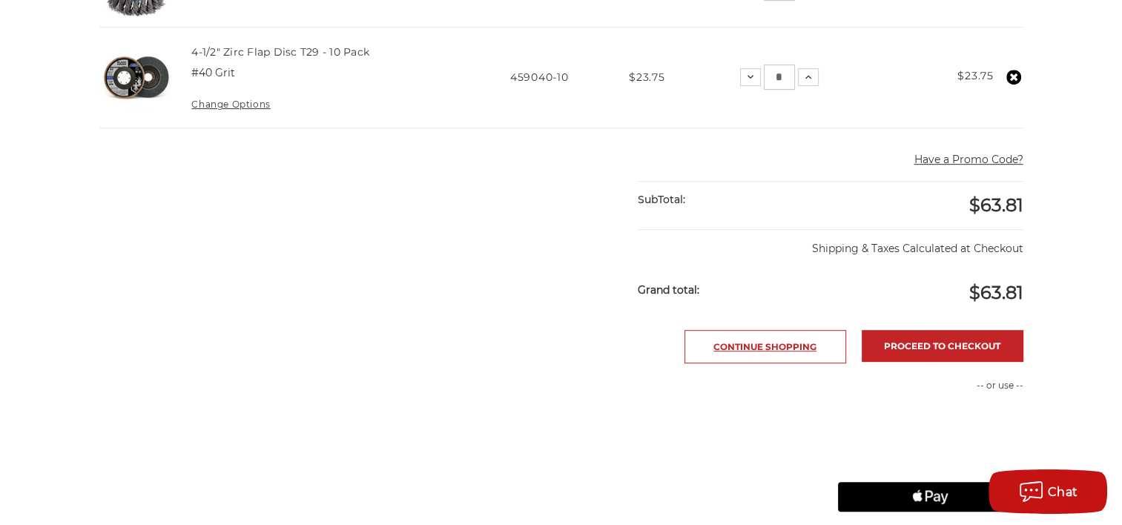
click at [737, 343] on link "Continue Shopping" at bounding box center [765, 346] width 162 height 33
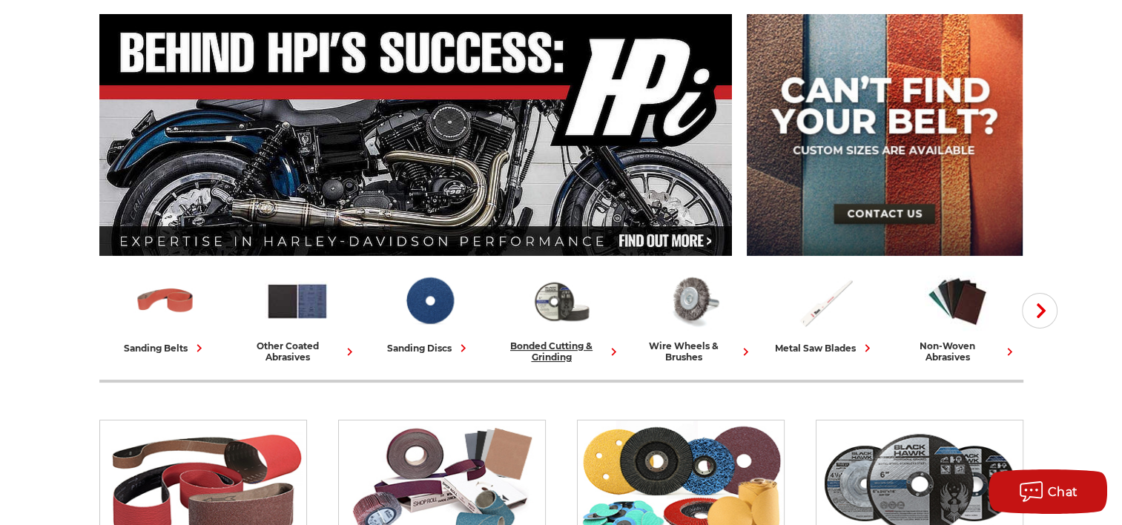
click at [543, 345] on div "bonded cutting & grinding" at bounding box center [561, 351] width 120 height 22
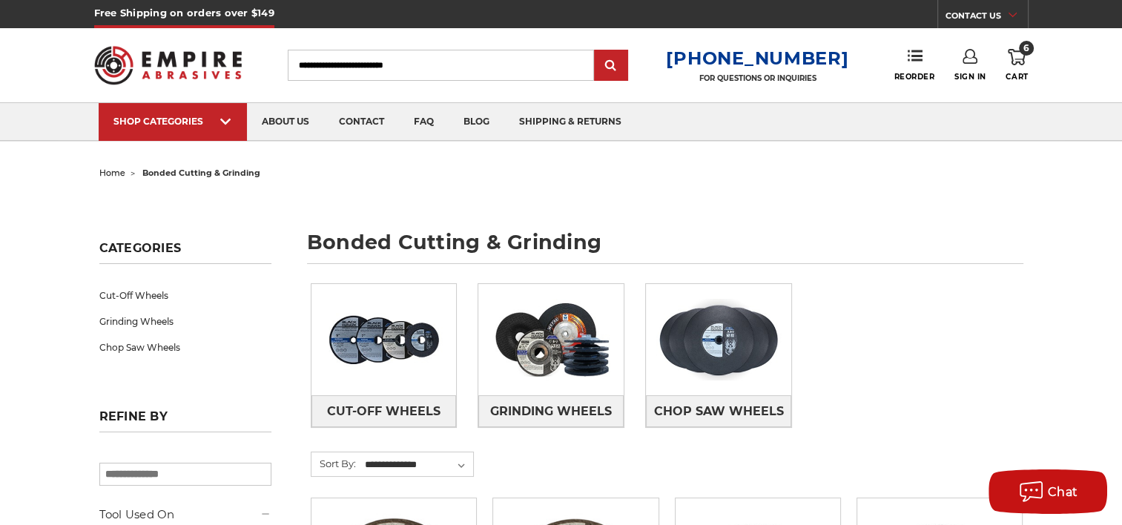
click at [105, 172] on span "home" at bounding box center [112, 173] width 26 height 10
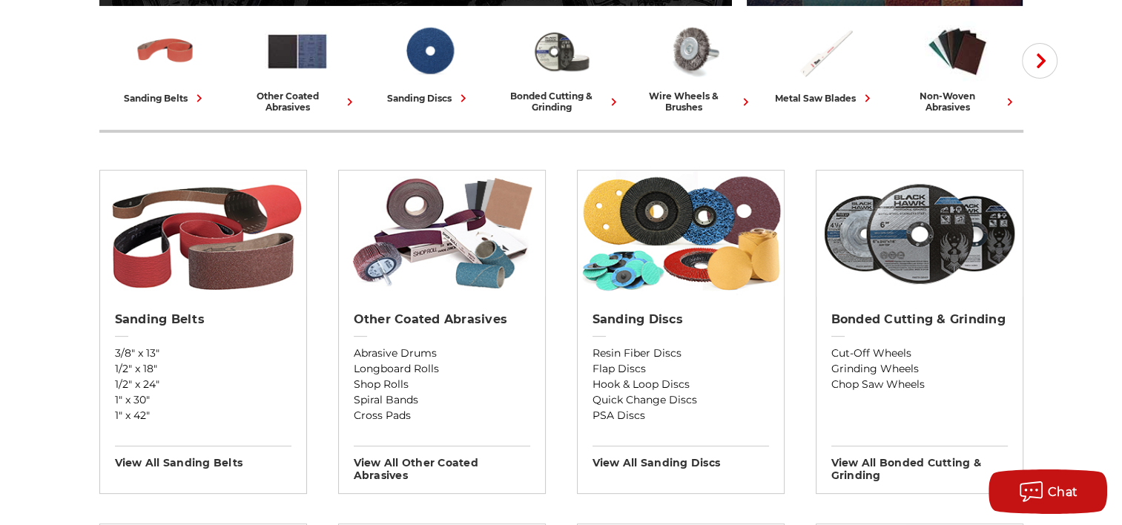
scroll to position [519, 0]
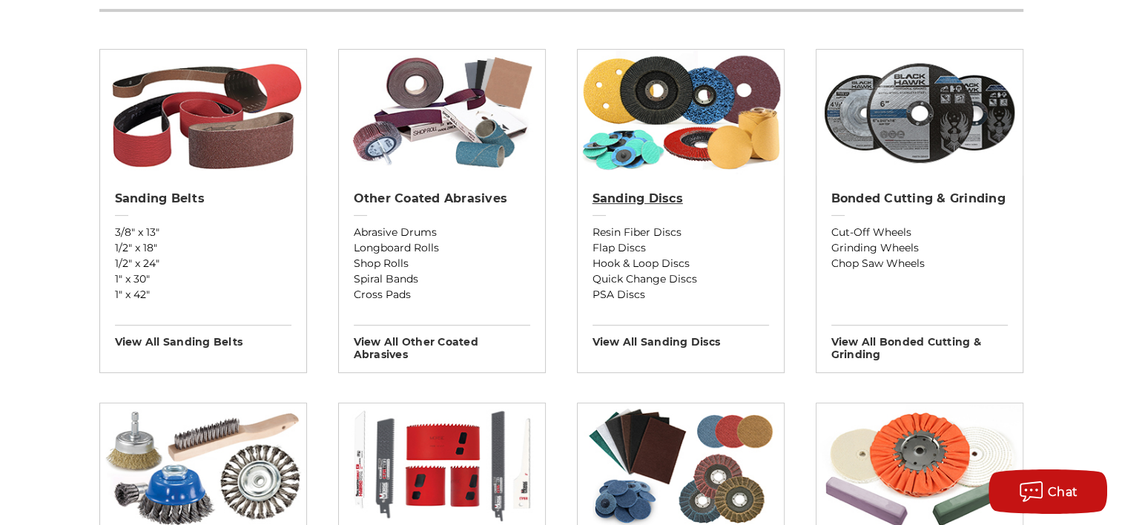
click at [643, 193] on h2 "Sanding Discs" at bounding box center [680, 198] width 176 height 15
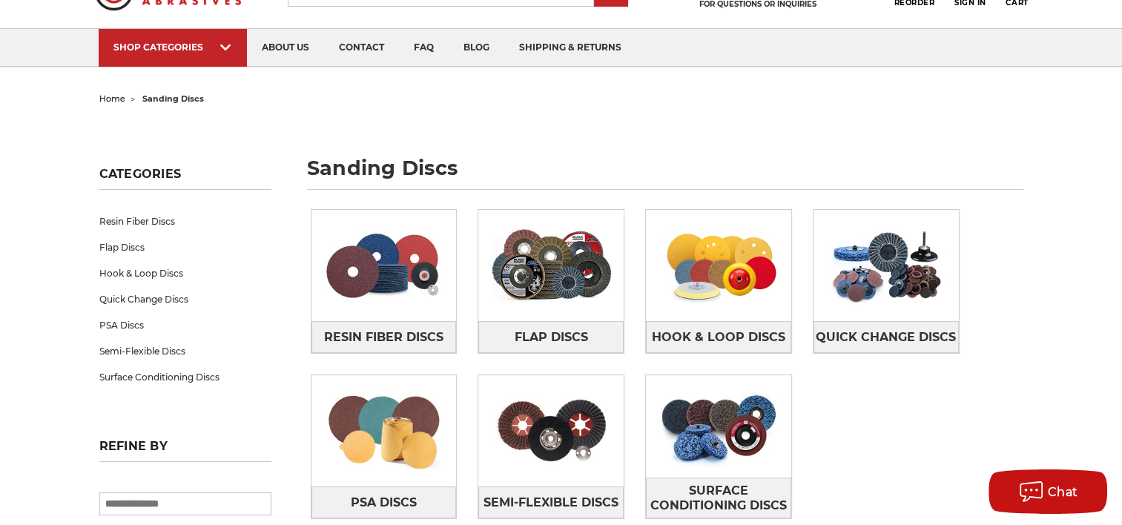
scroll to position [148, 0]
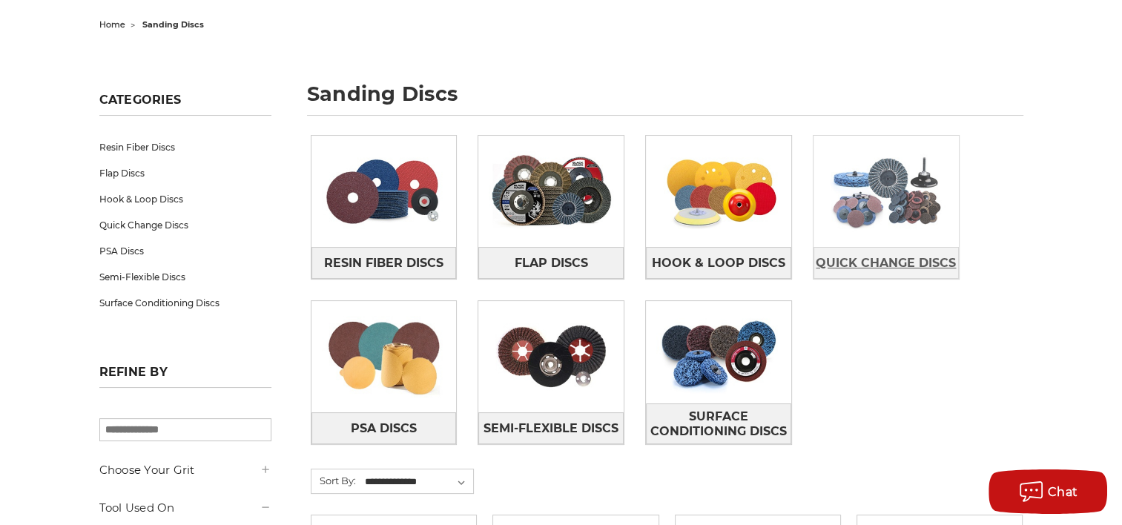
click at [934, 259] on span "Quick Change Discs" at bounding box center [885, 263] width 140 height 25
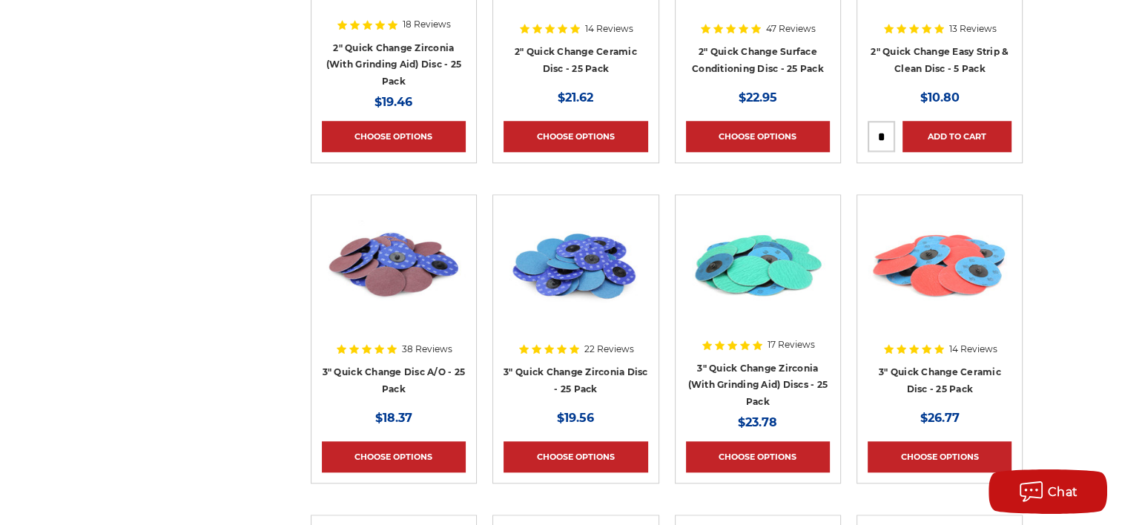
scroll to position [1408, 0]
